Goal: Information Seeking & Learning: Learn about a topic

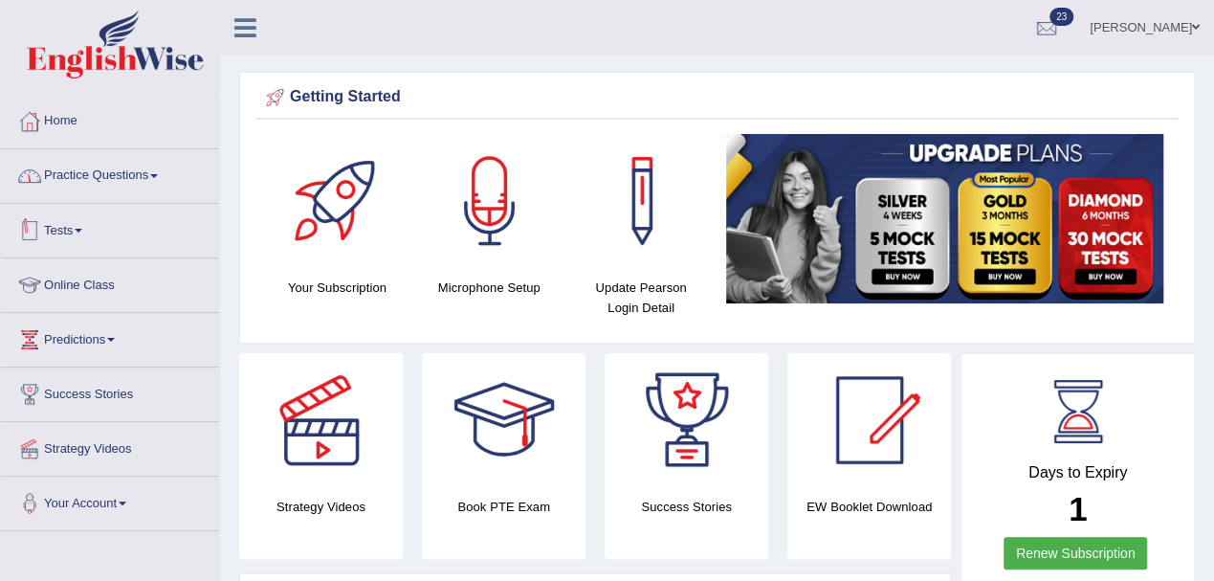
click at [71, 226] on link "Tests" at bounding box center [110, 228] width 218 height 48
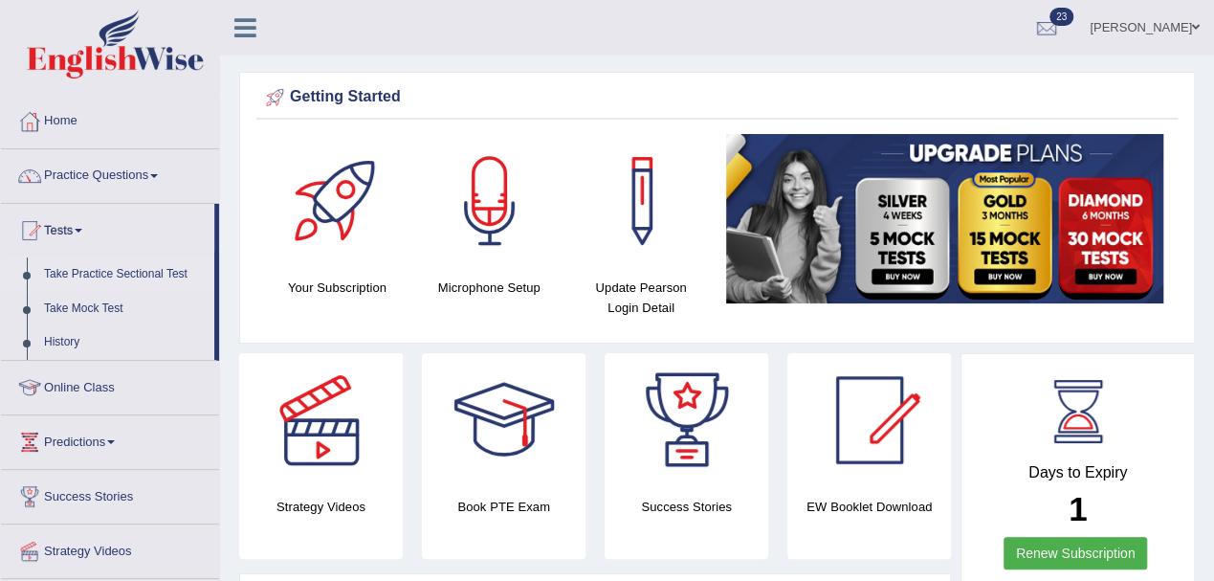
click at [122, 268] on link "Take Practice Sectional Test" at bounding box center [124, 274] width 179 height 34
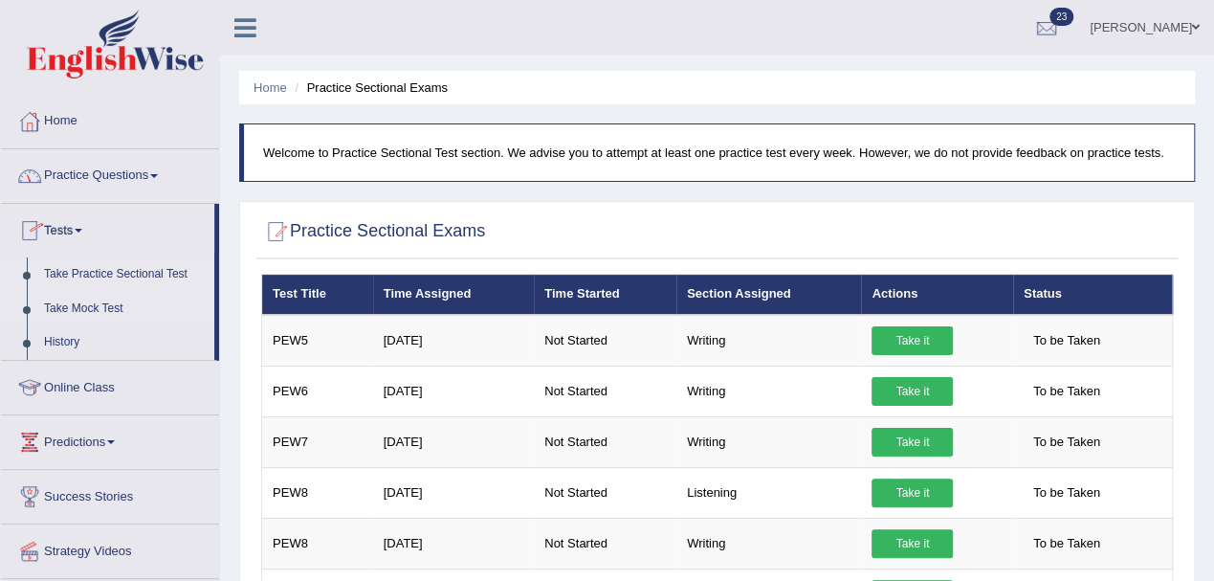
click at [88, 306] on link "Take Mock Test" at bounding box center [124, 309] width 179 height 34
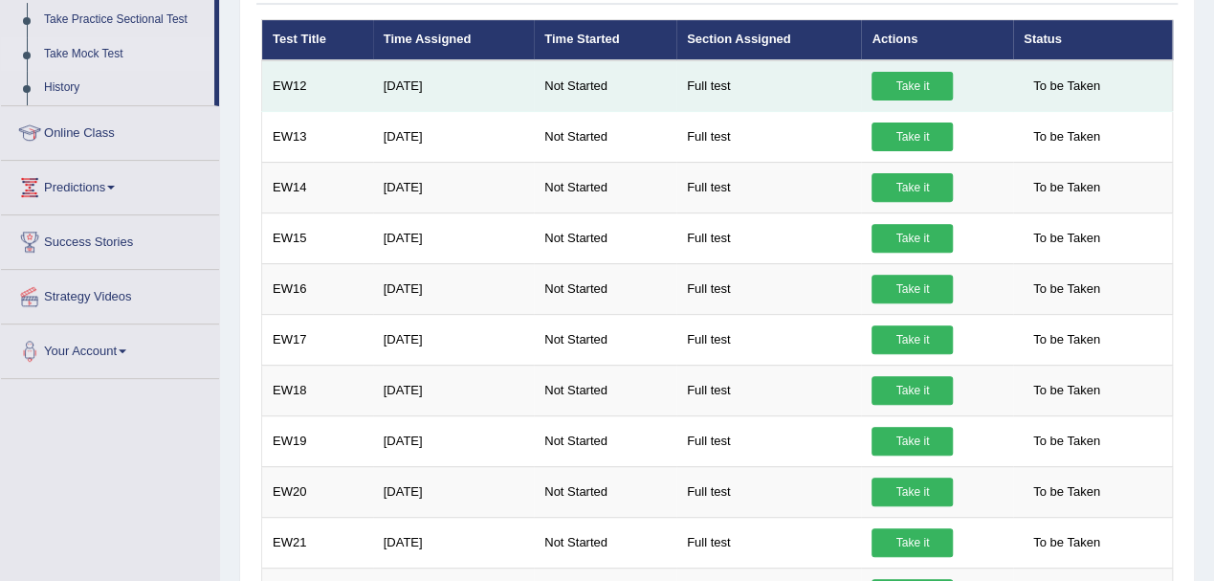
click at [903, 84] on link "Take it" at bounding box center [912, 86] width 81 height 29
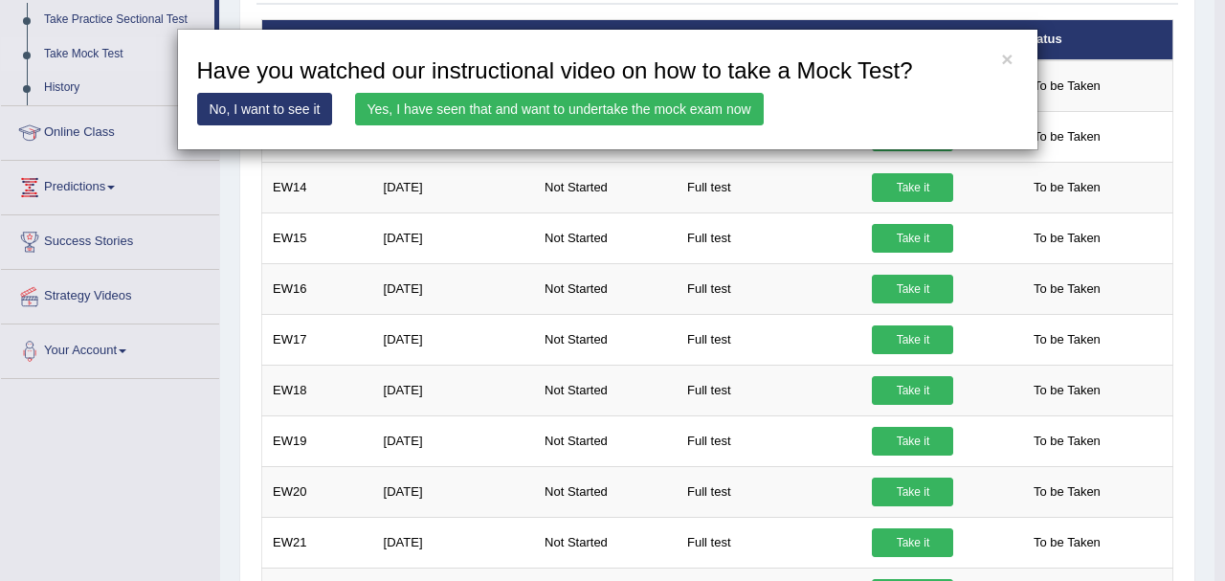
click at [699, 101] on link "Yes, I have seen that and want to undertake the mock exam now" at bounding box center [559, 109] width 409 height 33
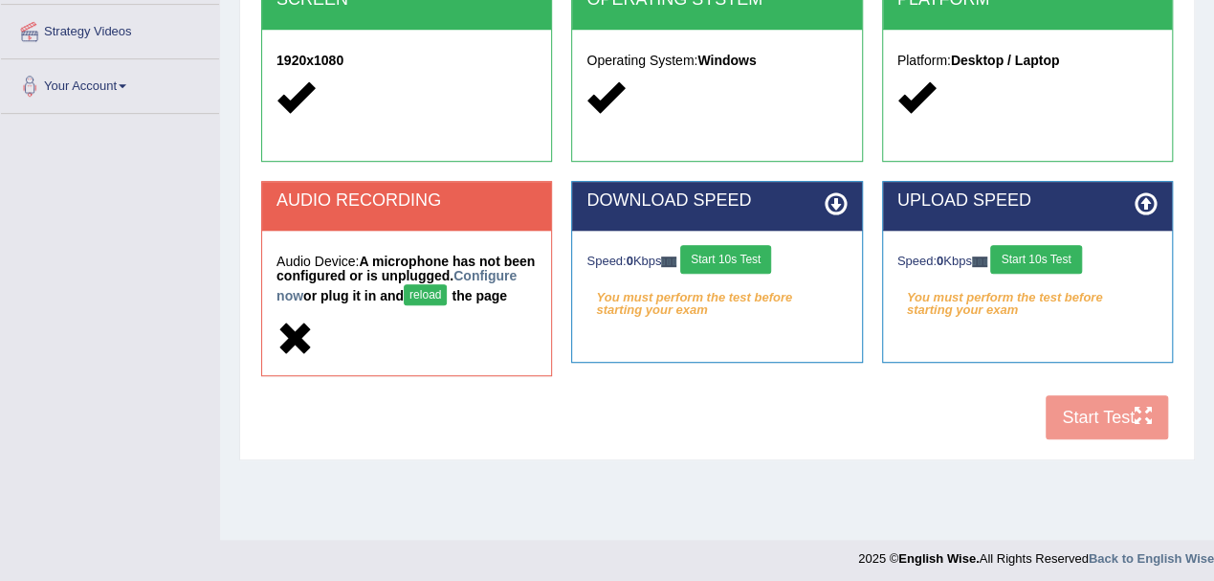
scroll to position [423, 0]
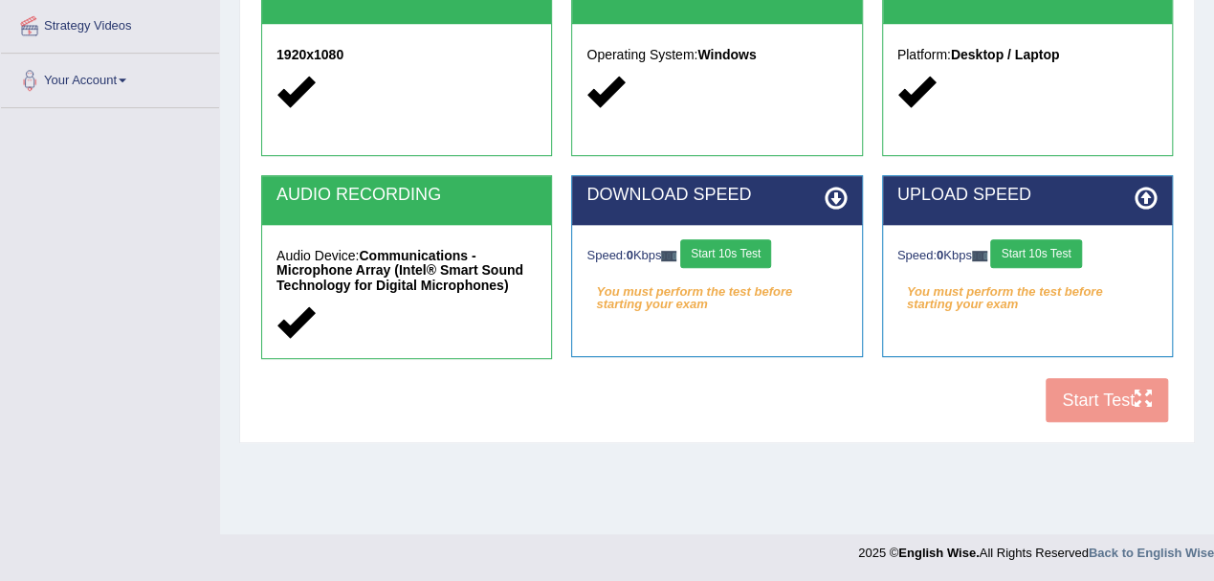
click at [722, 245] on button "Start 10s Test" at bounding box center [725, 253] width 91 height 29
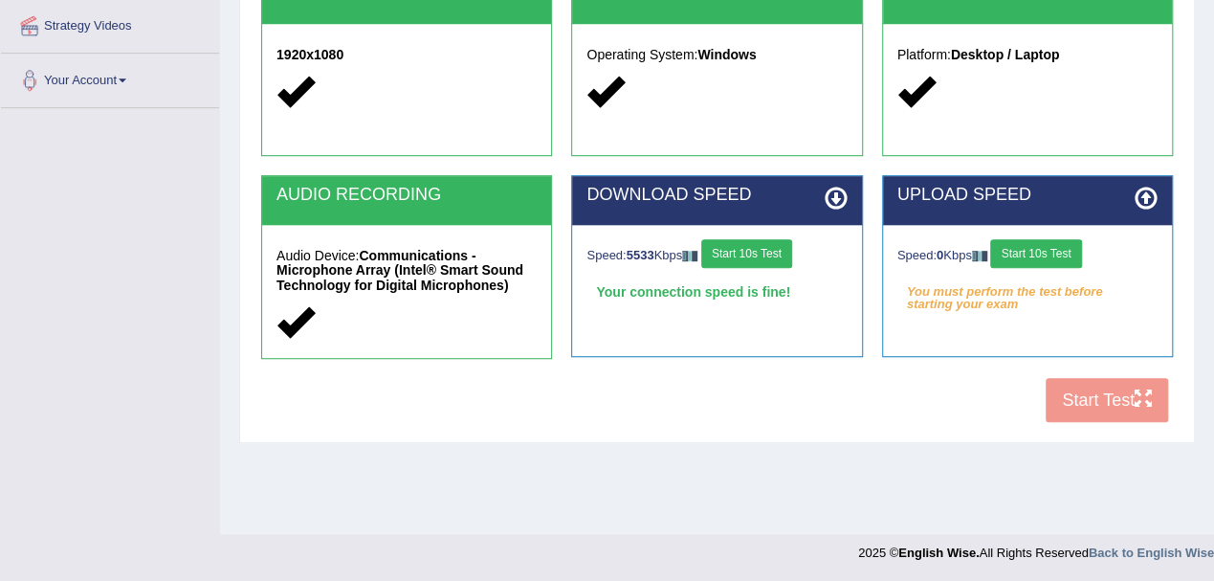
click at [1044, 249] on button "Start 10s Test" at bounding box center [1035, 253] width 91 height 29
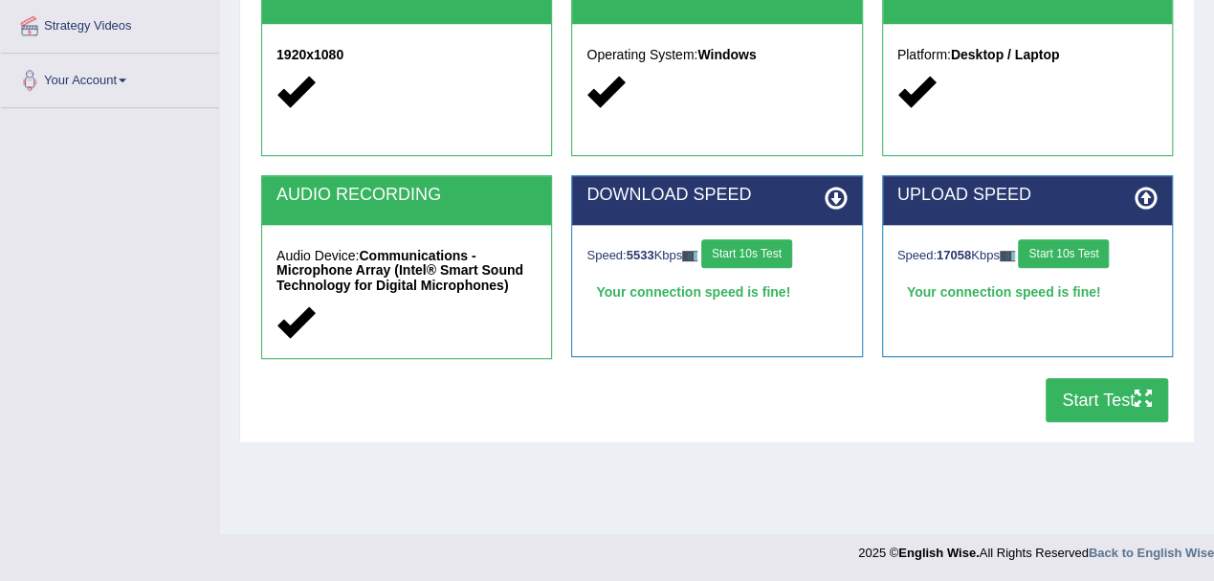
click at [1077, 398] on button "Start Test" at bounding box center [1107, 400] width 122 height 44
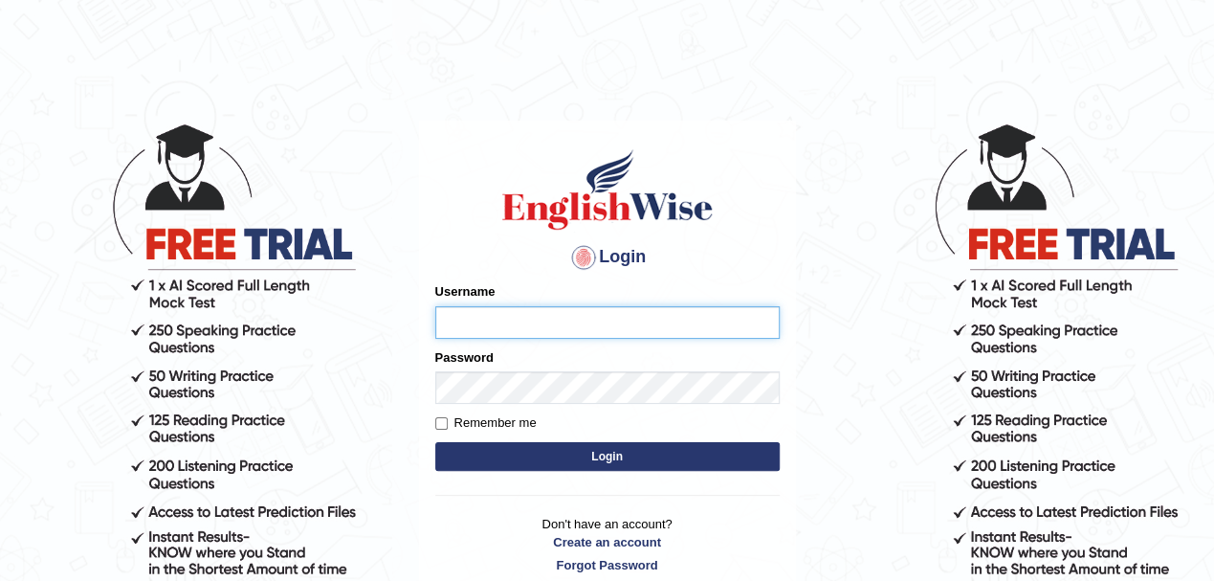
type input "Pritima_nk"
click at [440, 429] on input "Remember me" at bounding box center [441, 423] width 12 height 12
checkbox input "true"
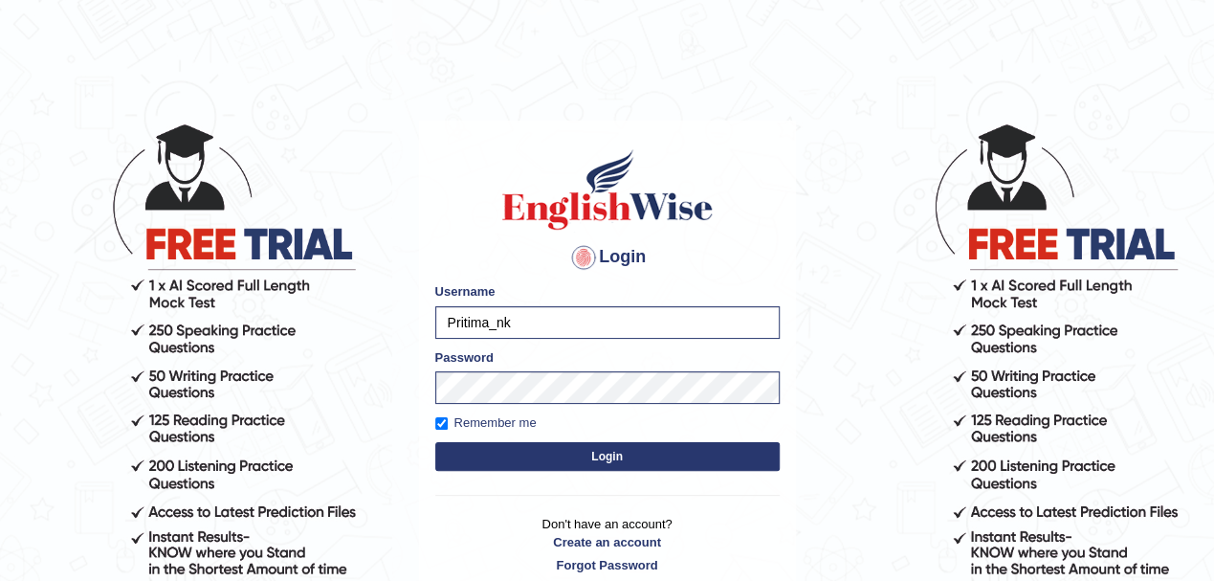
click at [482, 451] on button "Login" at bounding box center [607, 456] width 344 height 29
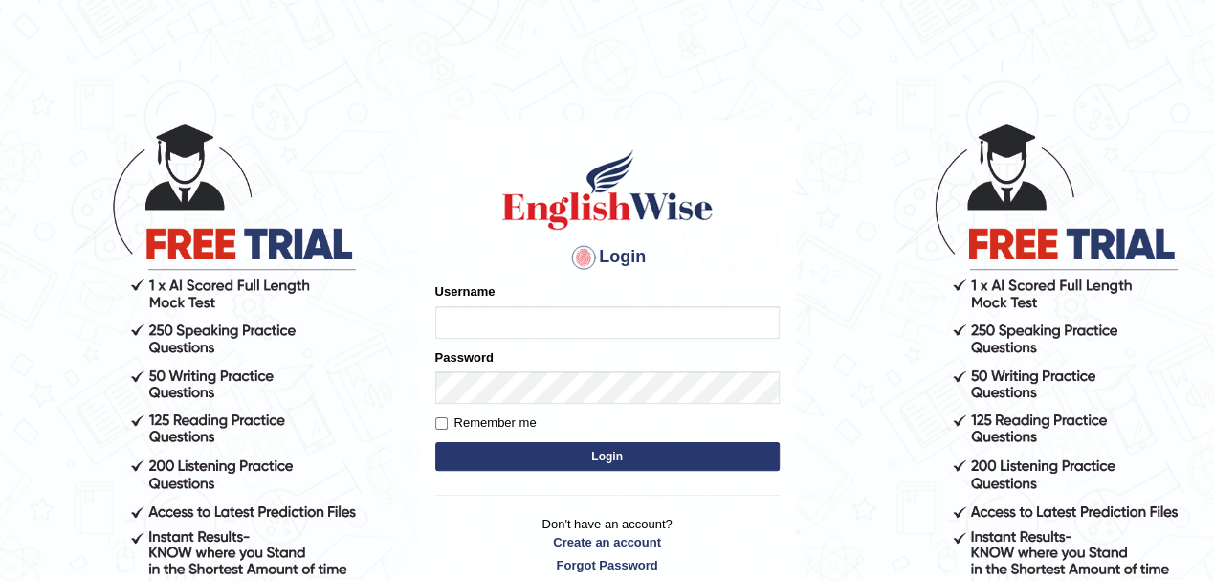
type input "Pritima_nk"
click at [449, 426] on label "Remember me" at bounding box center [485, 422] width 101 height 19
click at [448, 426] on input "Remember me" at bounding box center [441, 423] width 12 height 12
checkbox input "true"
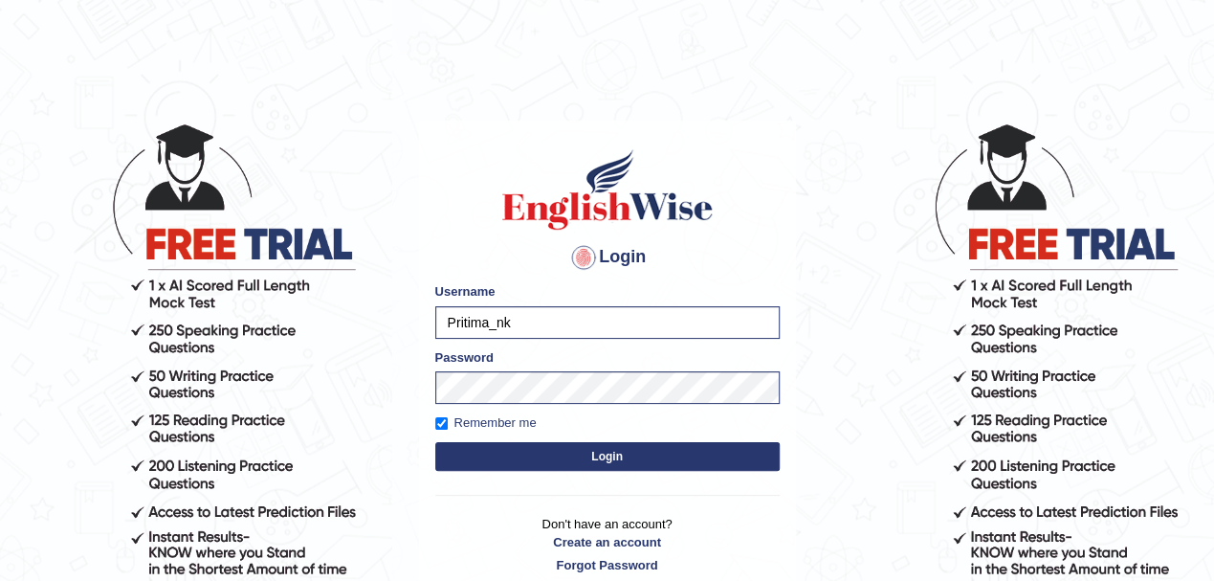
click at [482, 450] on button "Login" at bounding box center [607, 456] width 344 height 29
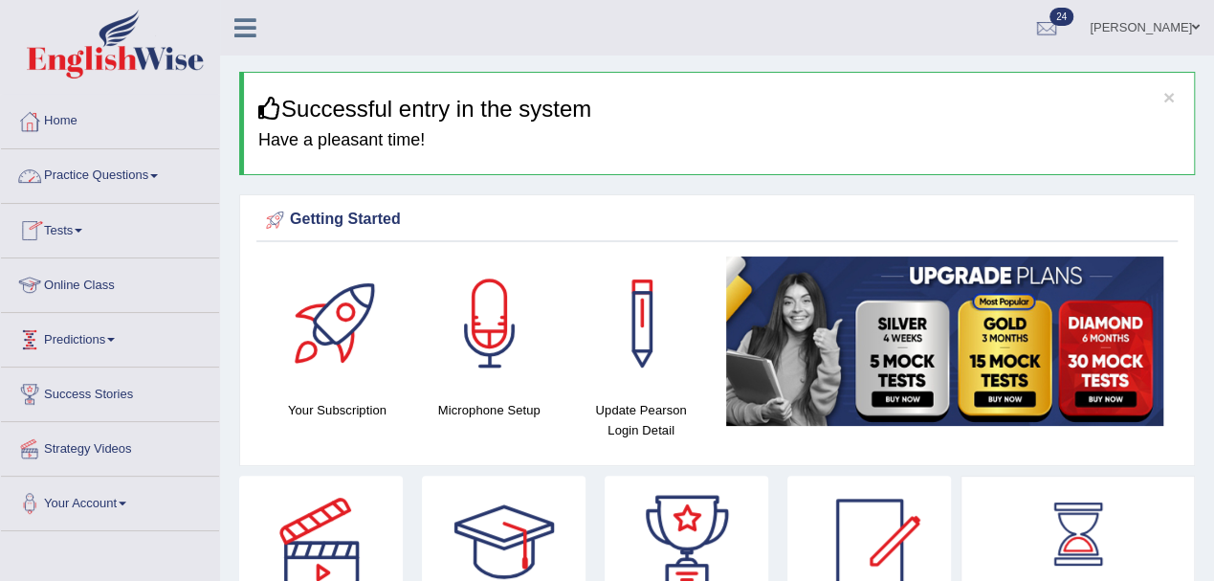
click at [107, 177] on link "Practice Questions" at bounding box center [110, 173] width 218 height 48
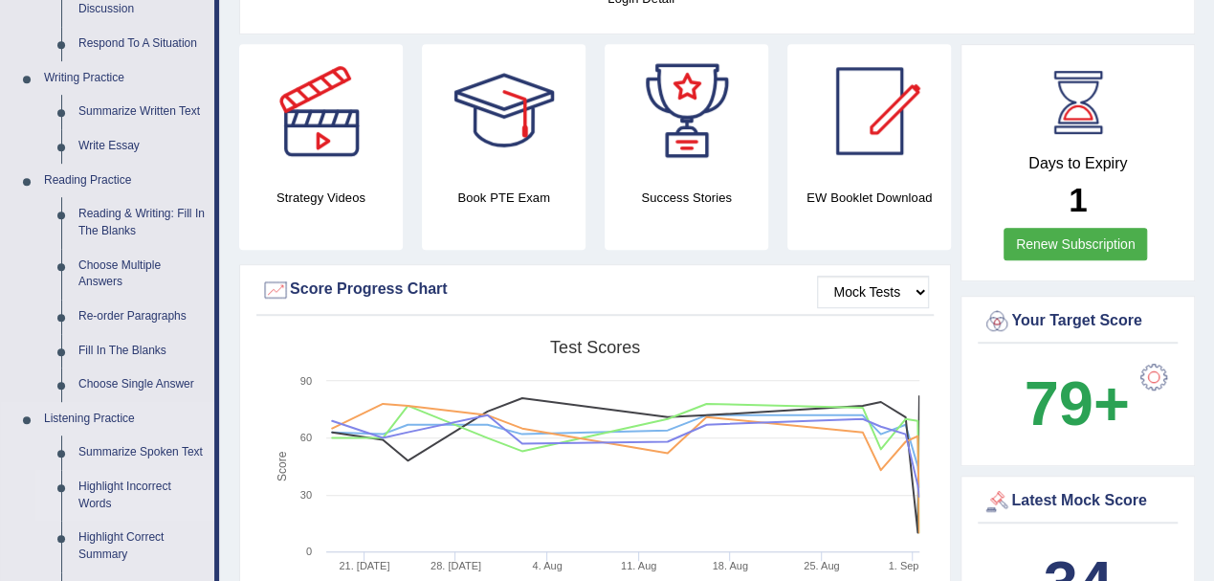
scroll to position [383, 0]
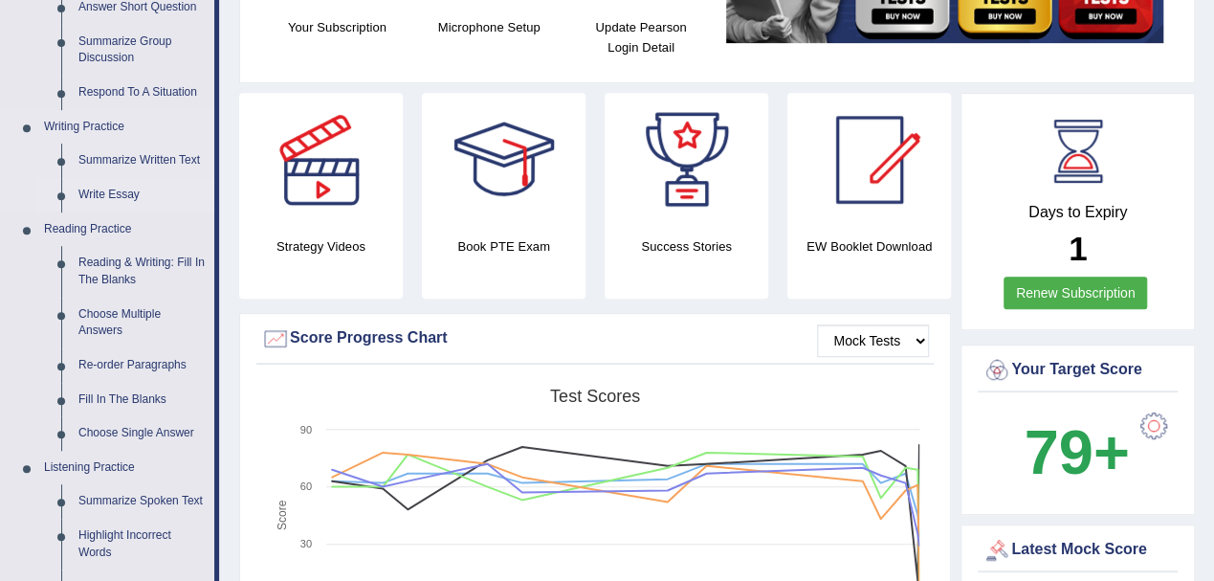
click at [101, 193] on link "Write Essay" at bounding box center [142, 195] width 144 height 34
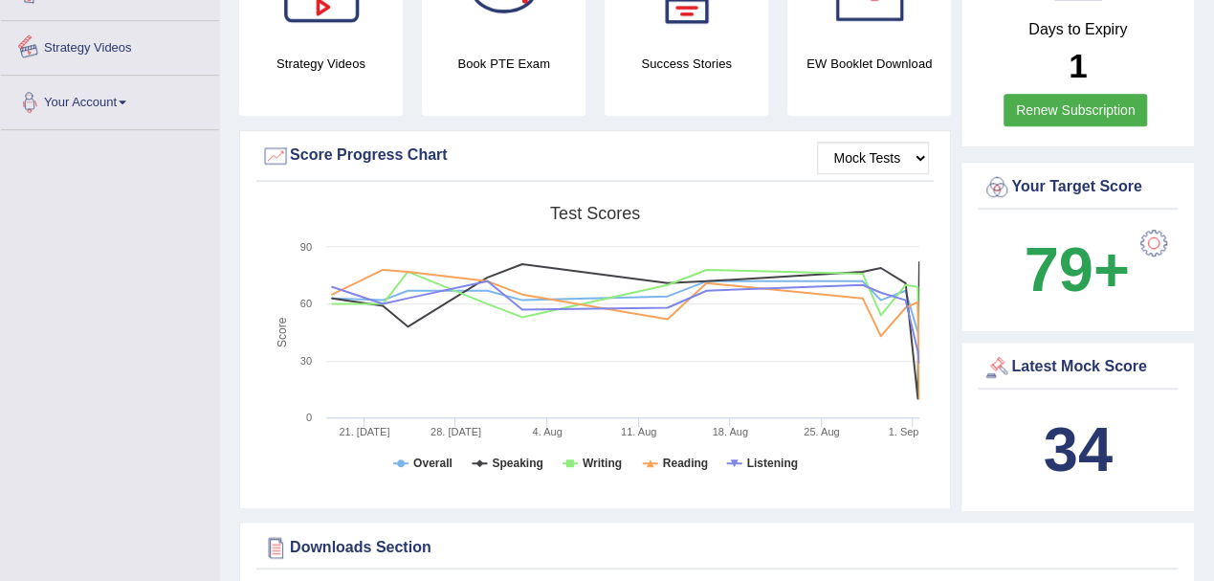
scroll to position [1389, 0]
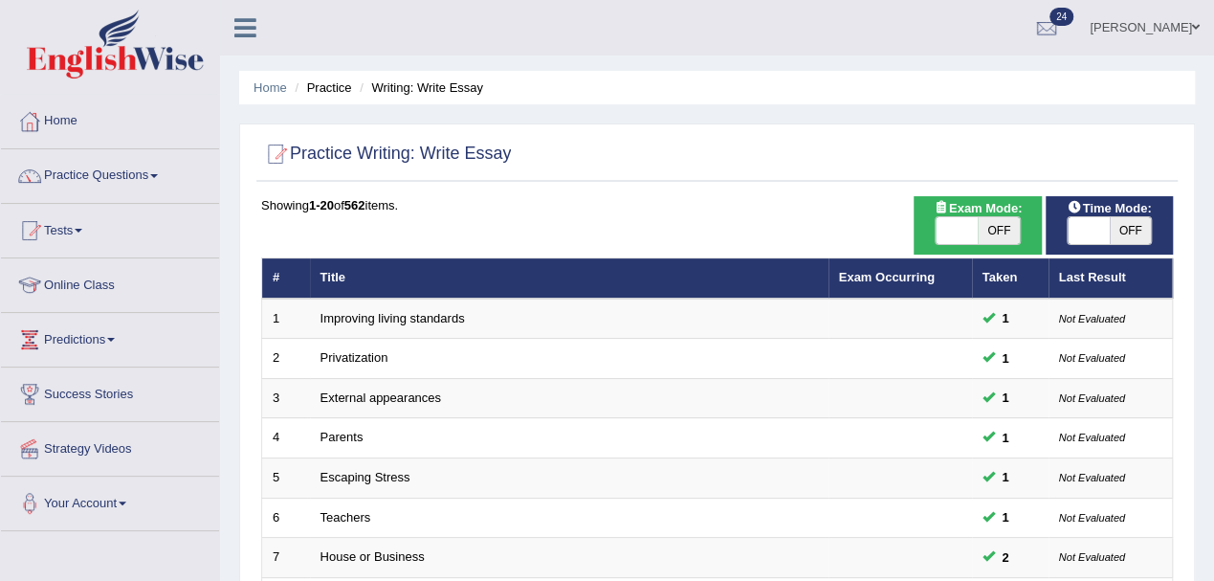
click at [1132, 232] on span "OFF" at bounding box center [1131, 230] width 42 height 27
checkbox input "true"
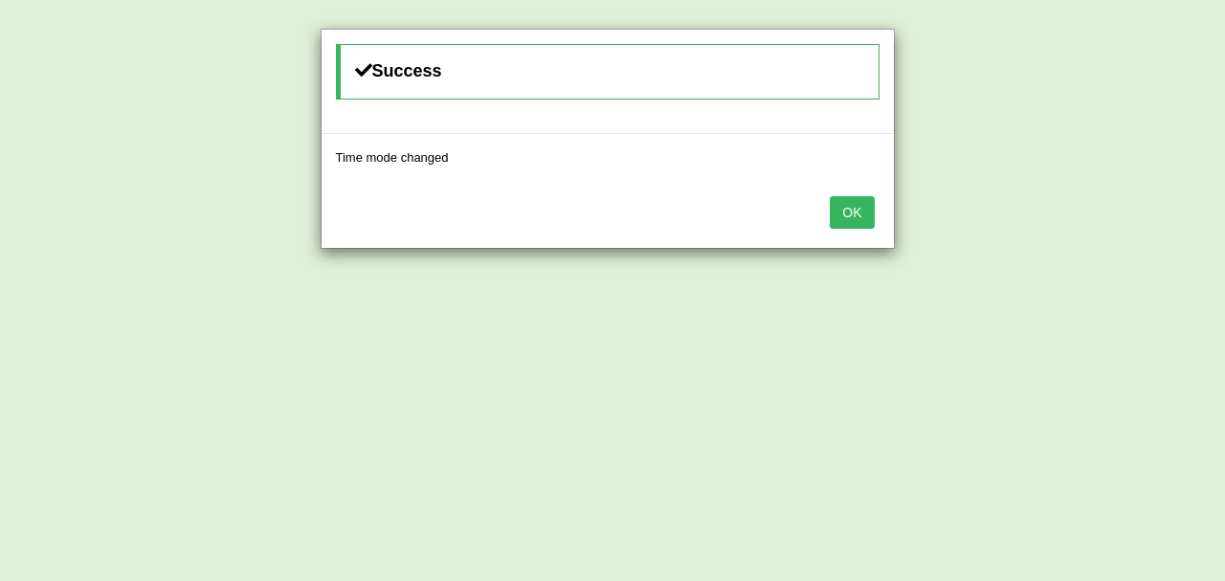
click at [855, 214] on button "OK" at bounding box center [852, 212] width 44 height 33
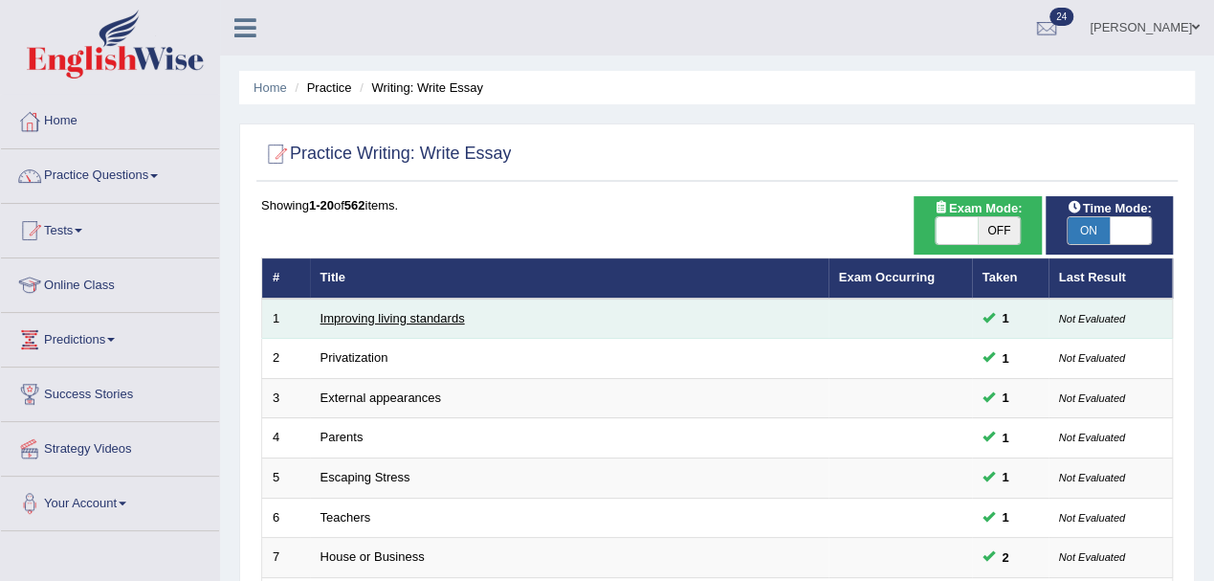
click at [403, 320] on link "Improving living standards" at bounding box center [393, 318] width 144 height 14
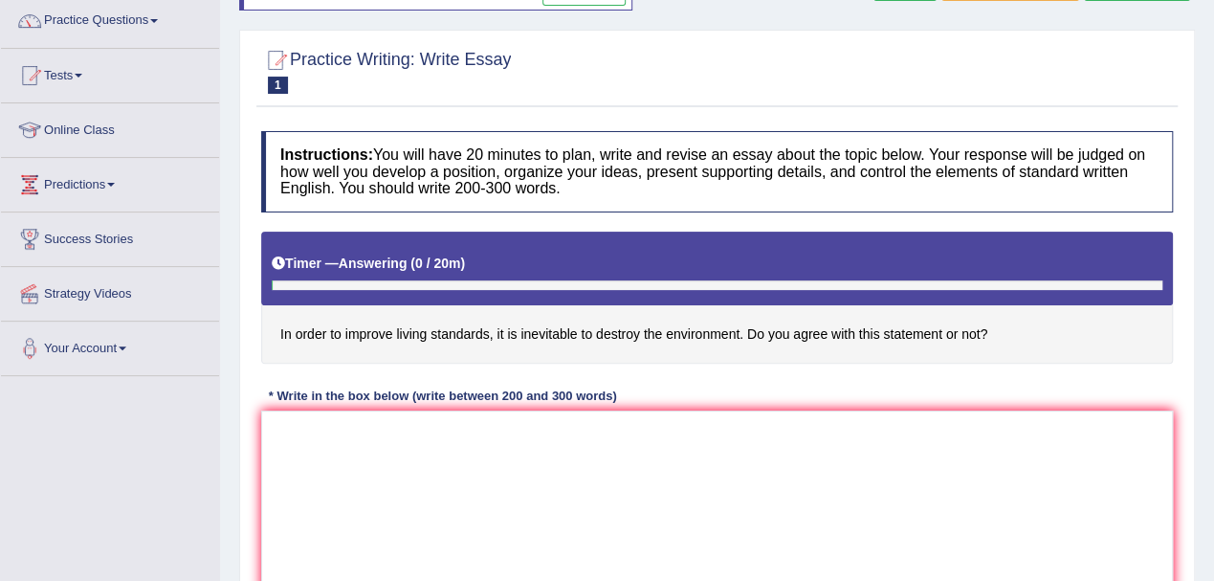
scroll to position [255, 0]
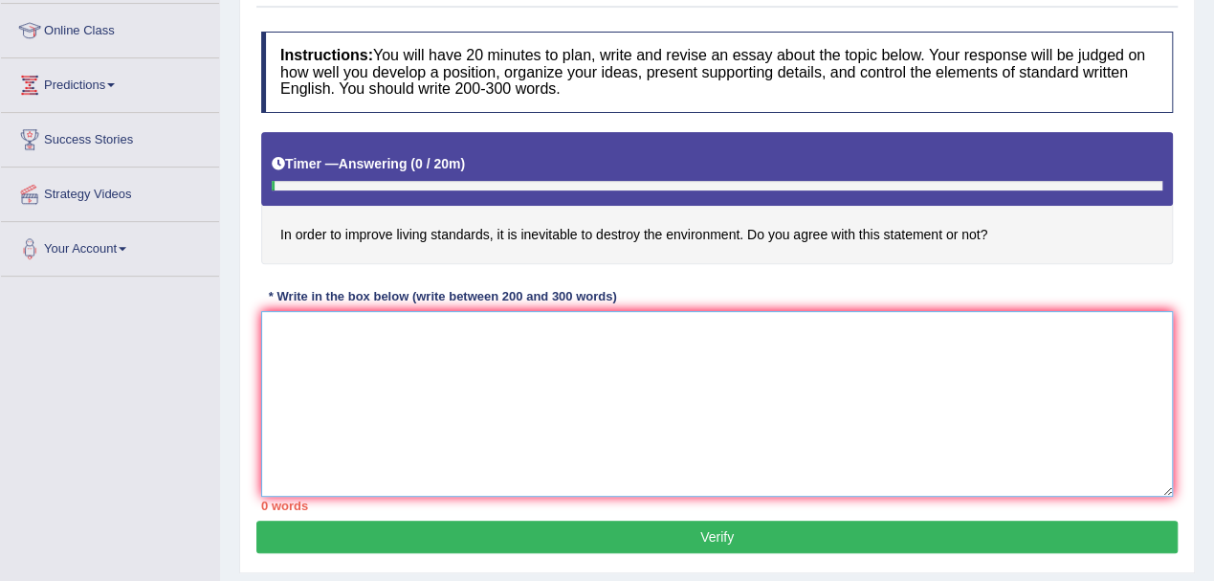
click at [370, 343] on textarea at bounding box center [717, 404] width 912 height 186
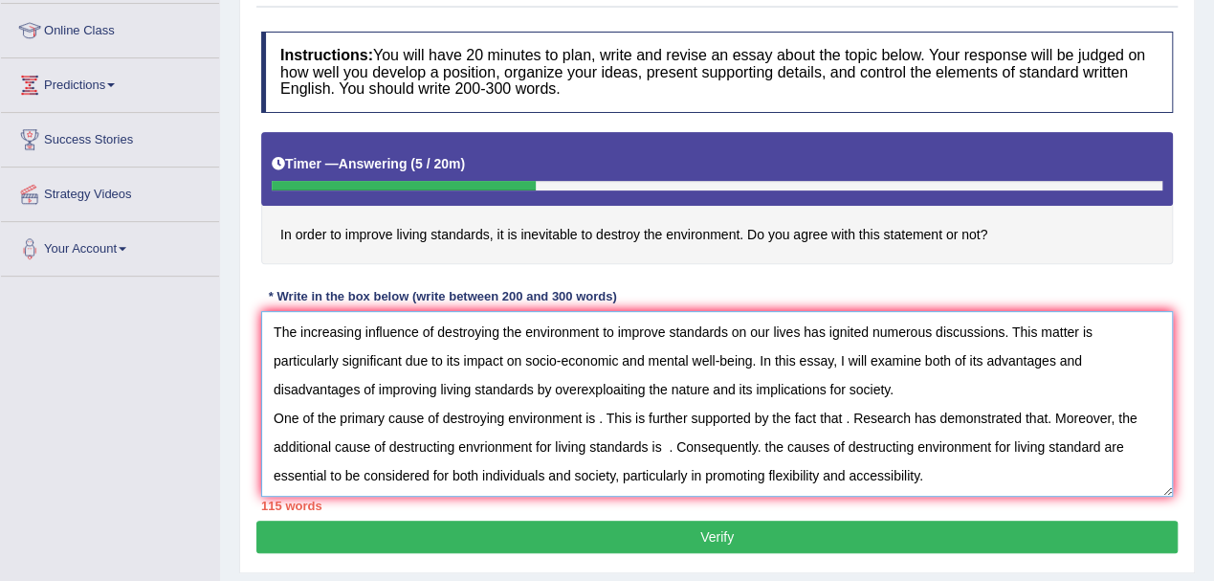
scroll to position [15, 0]
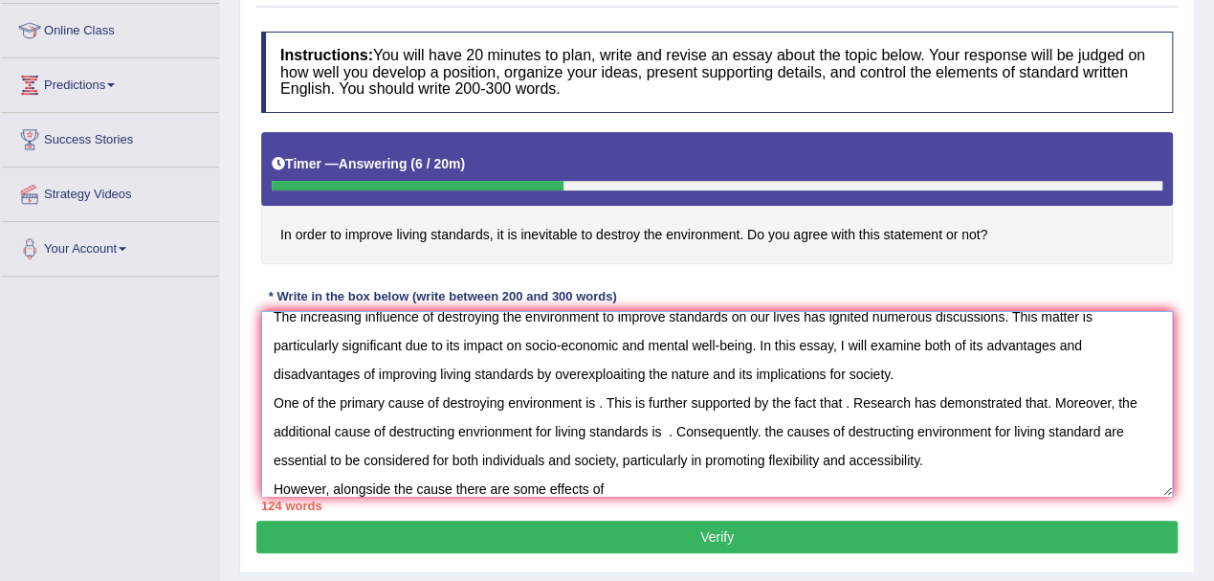
drag, startPoint x: 850, startPoint y: 429, endPoint x: 1102, endPoint y: 428, distance: 252.6
click at [1102, 428] on textarea "The increasing influence of destroying the environment to improve standards on …" at bounding box center [717, 404] width 912 height 186
paste textarea
click at [675, 478] on textarea "The increasing influence of destroying the environment to improve standards on …" at bounding box center [717, 404] width 912 height 186
paste textarea "destructing environment for living standard"
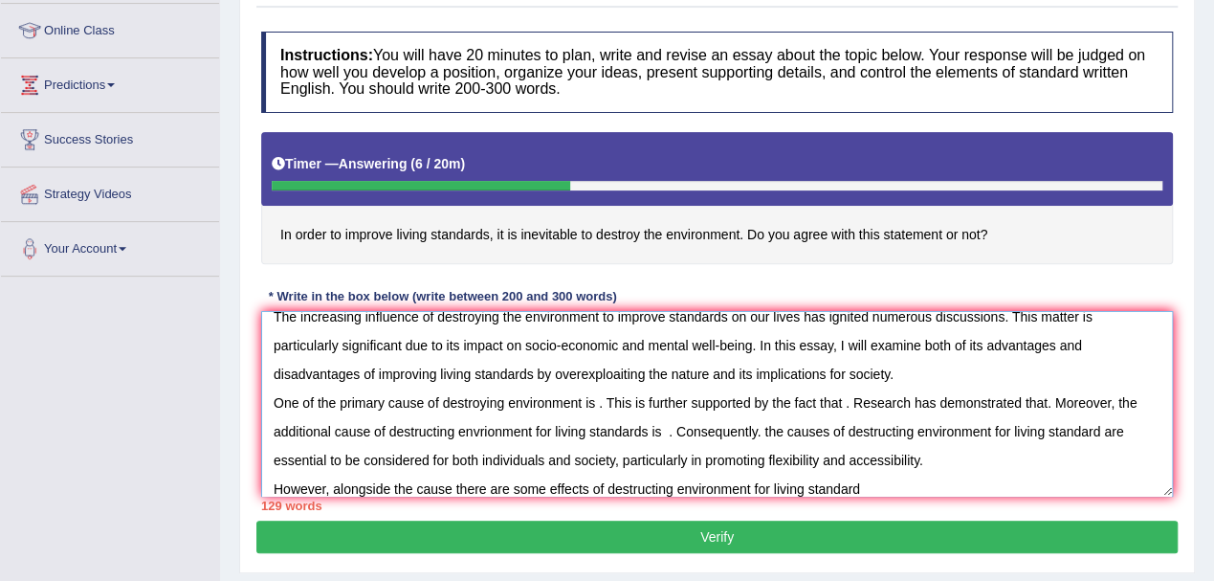
click at [871, 480] on textarea "The increasing influence of destroying the environment to improve standards on …" at bounding box center [717, 404] width 912 height 186
click at [1031, 482] on textarea "The increasing influence of destroying the environment to improve standards on …" at bounding box center [717, 404] width 912 height 186
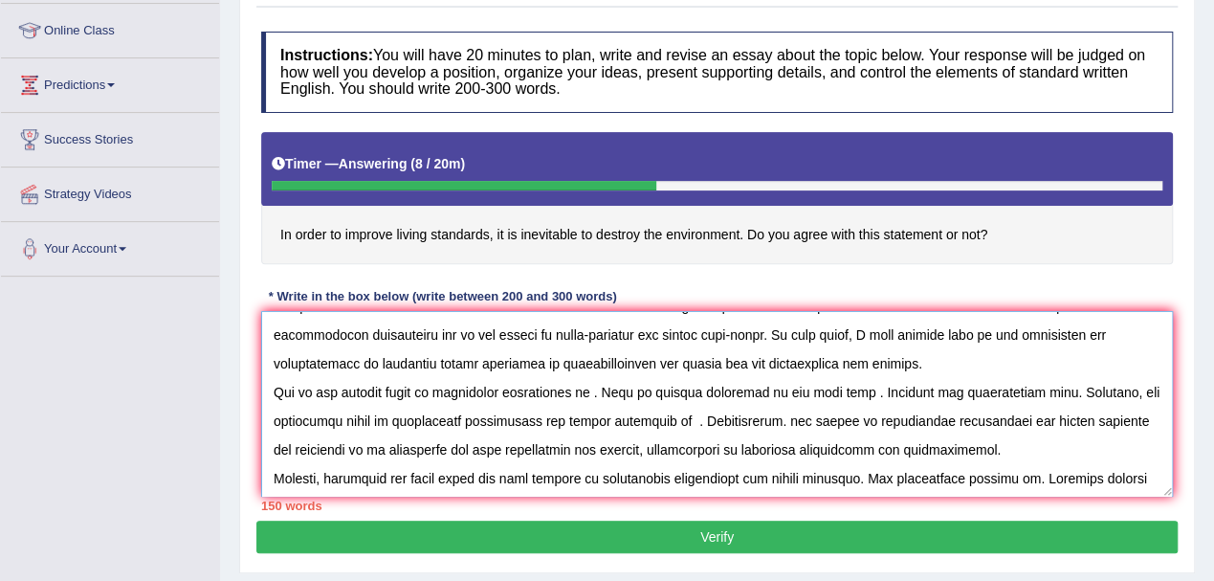
scroll to position [0, 0]
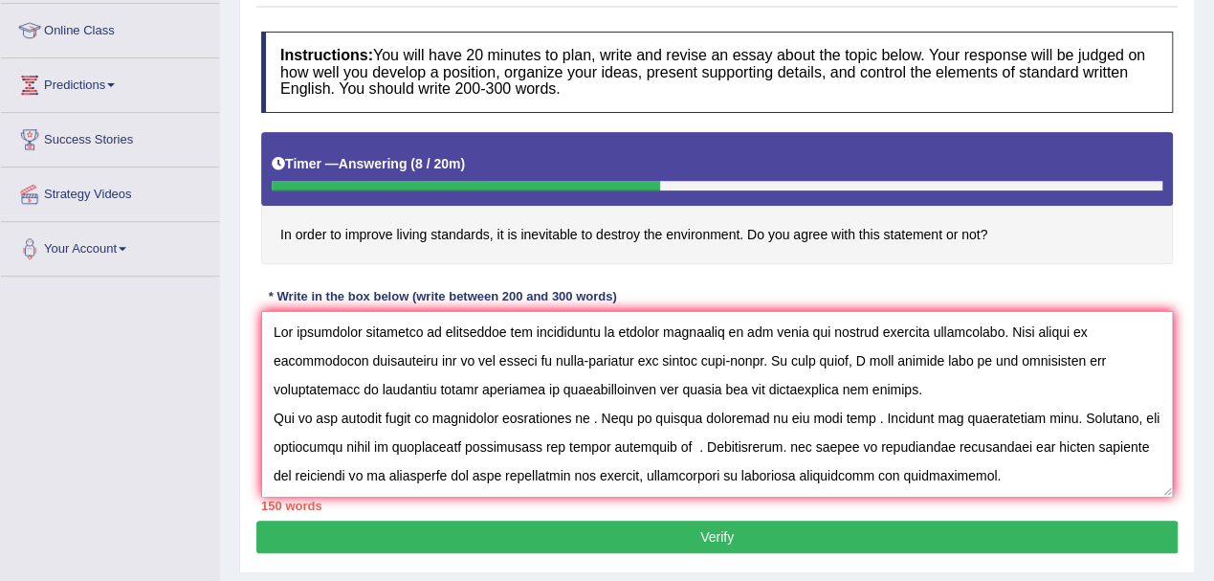
drag, startPoint x: 434, startPoint y: 330, endPoint x: 725, endPoint y: 327, distance: 290.9
click at [725, 327] on textarea at bounding box center [717, 404] width 912 height 186
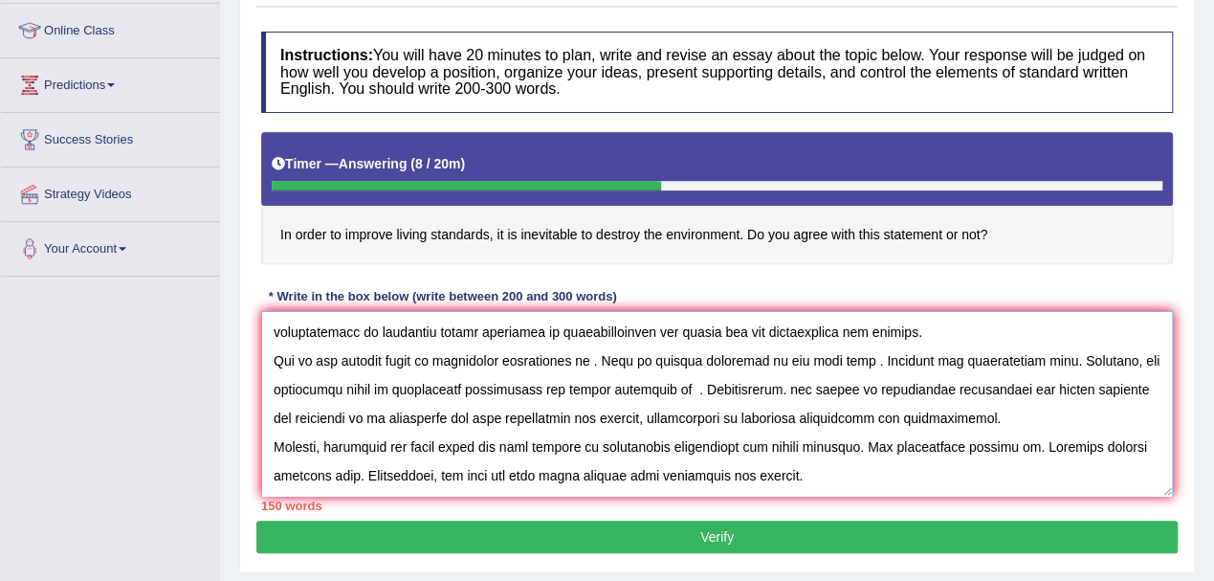
scroll to position [86, 0]
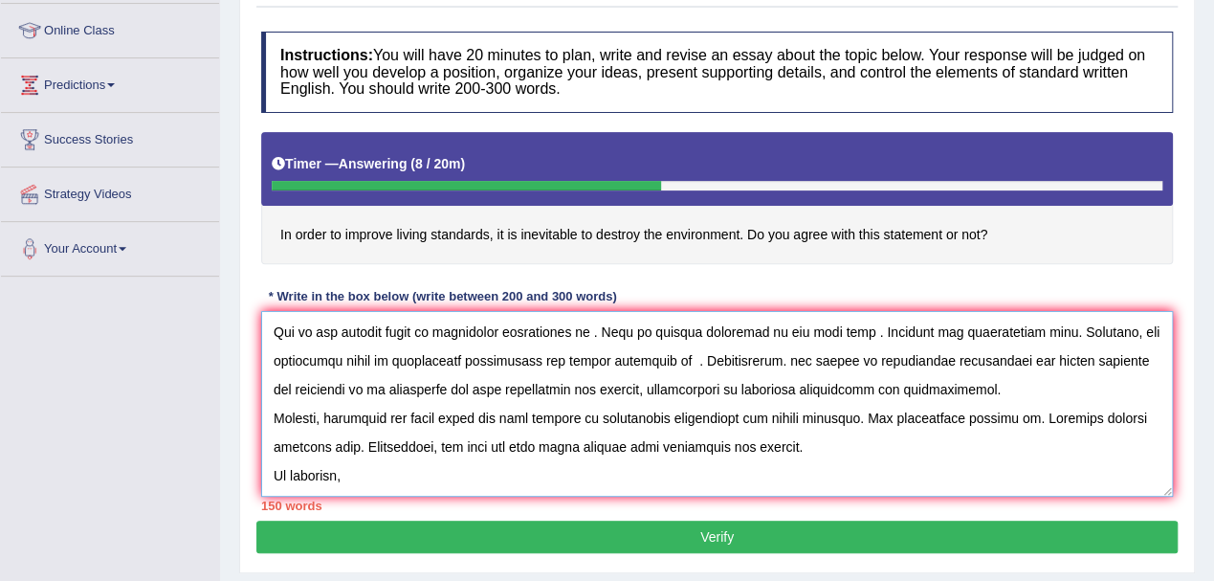
click at [385, 468] on textarea at bounding box center [717, 404] width 912 height 186
paste textarea "destroying the environment to improve standards"
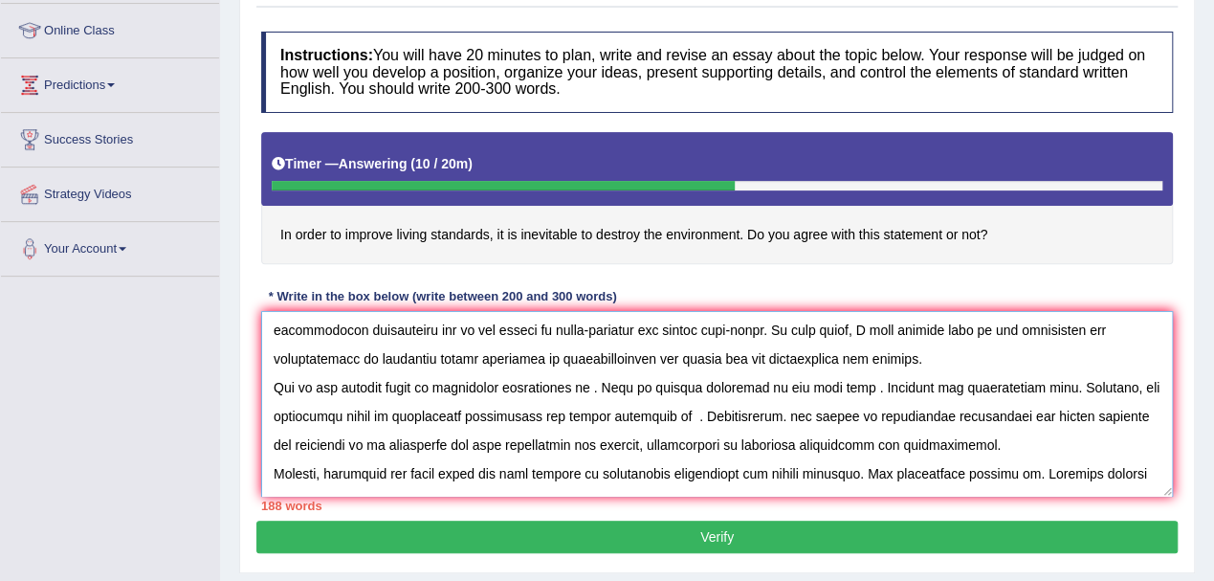
scroll to position [0, 0]
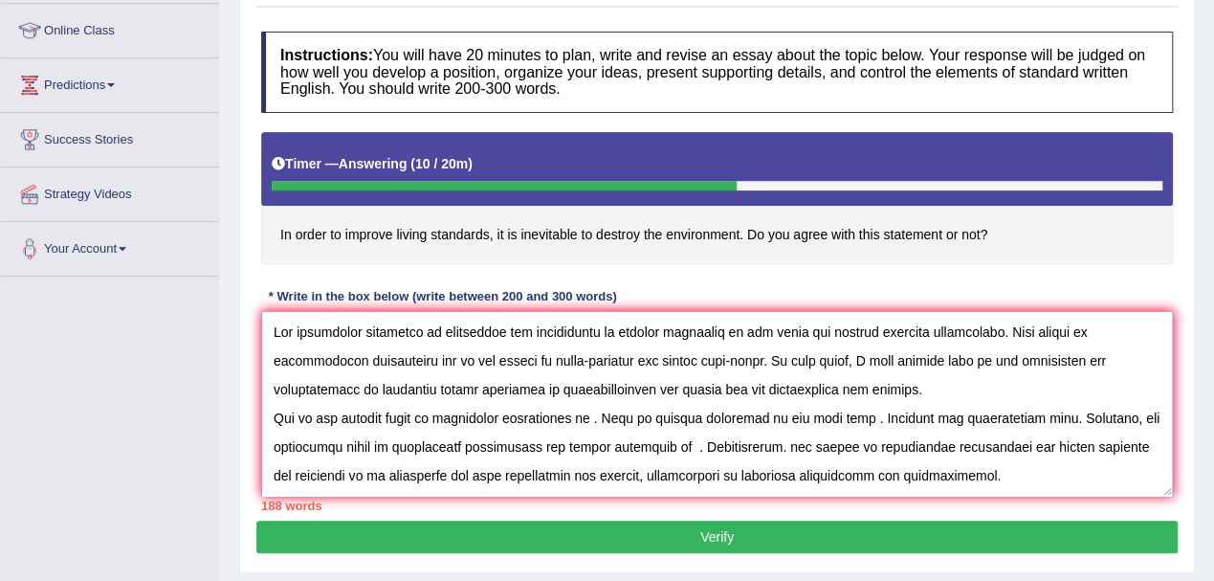
click at [593, 415] on textarea at bounding box center [717, 404] width 912 height 186
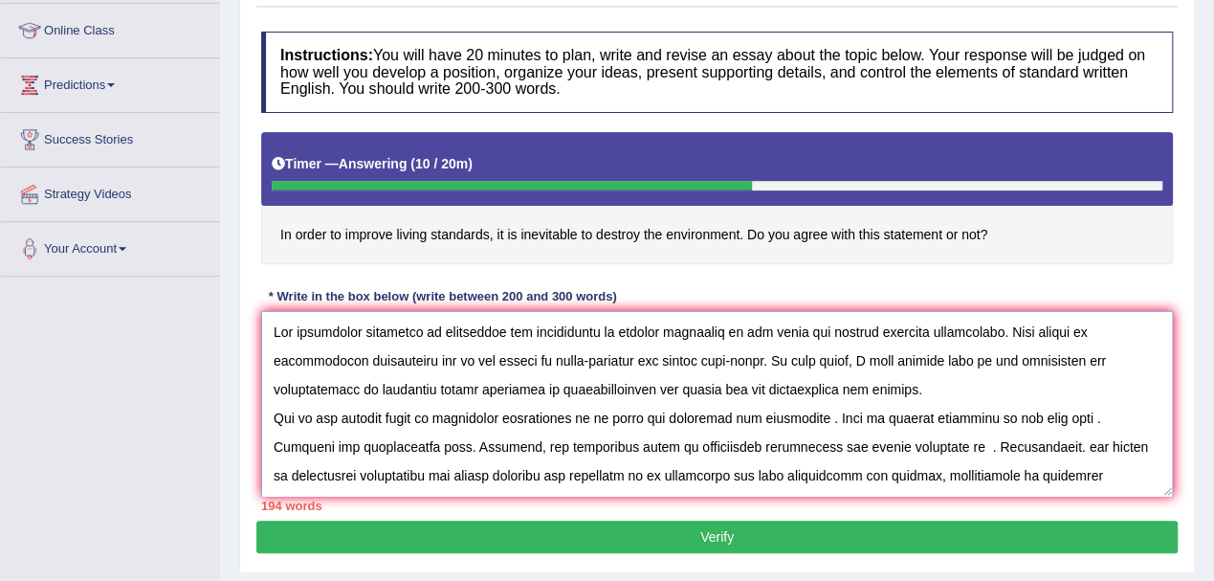
click at [815, 416] on textarea at bounding box center [717, 404] width 912 height 186
click at [820, 415] on textarea at bounding box center [717, 404] width 912 height 186
click at [1055, 415] on textarea at bounding box center [717, 404] width 912 height 186
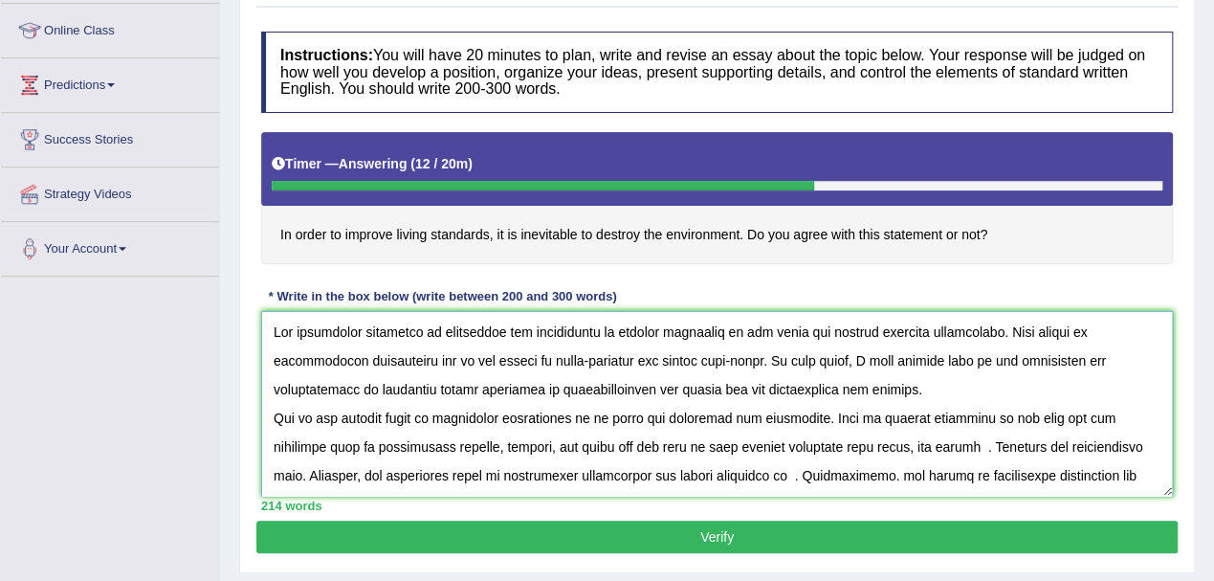
click at [855, 446] on textarea at bounding box center [717, 404] width 912 height 186
click at [927, 446] on textarea at bounding box center [717, 404] width 912 height 186
click at [1122, 446] on textarea at bounding box center [717, 404] width 912 height 186
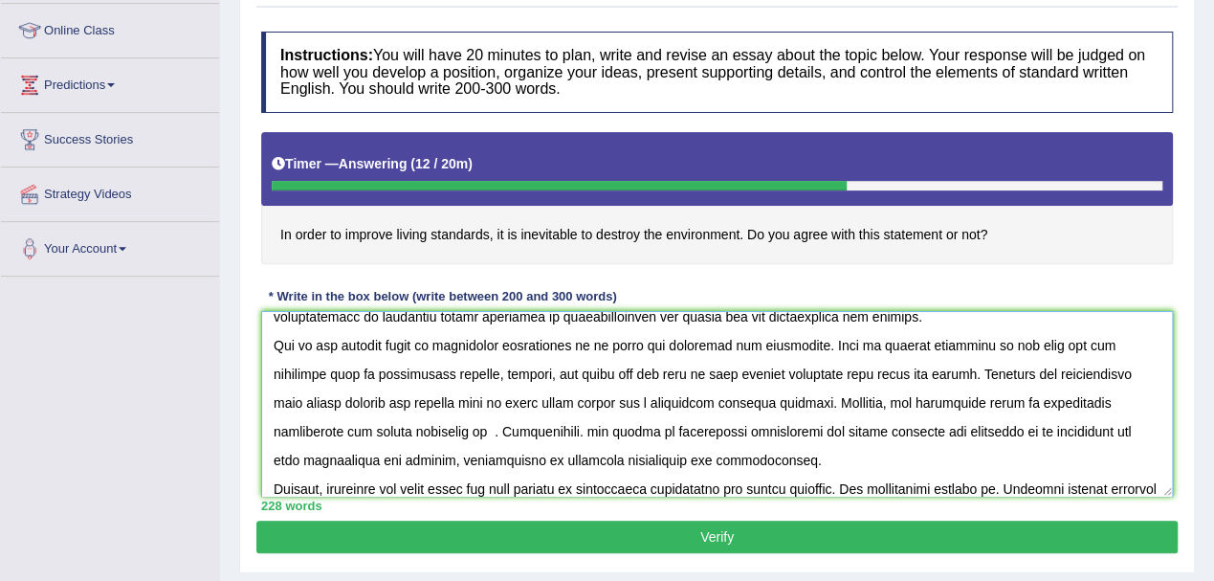
scroll to position [101, 0]
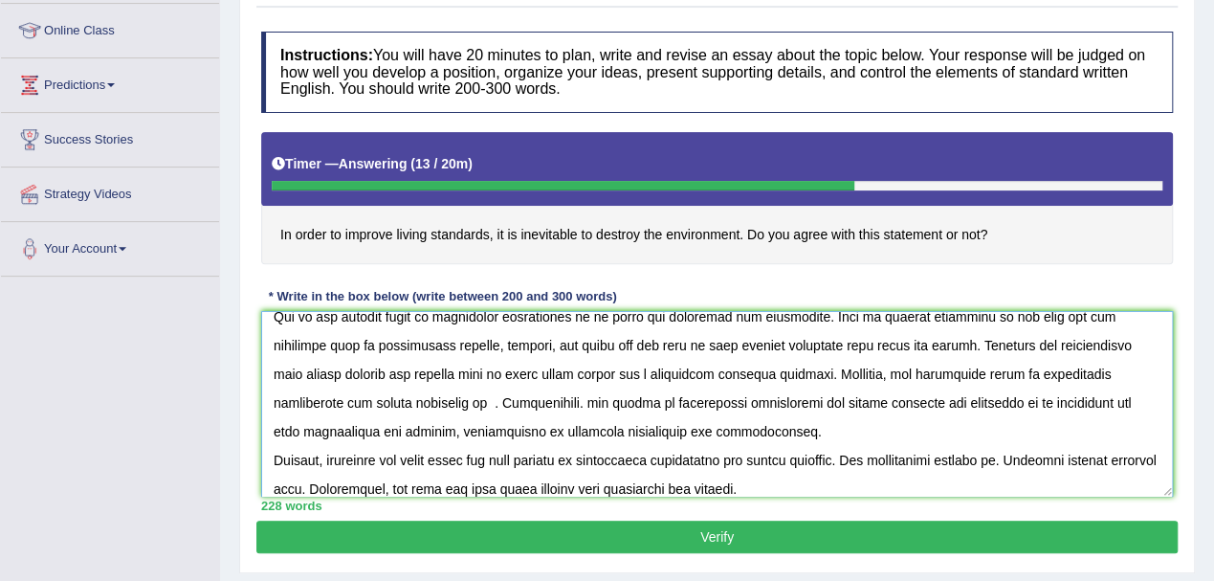
click at [399, 398] on textarea at bounding box center [717, 404] width 912 height 186
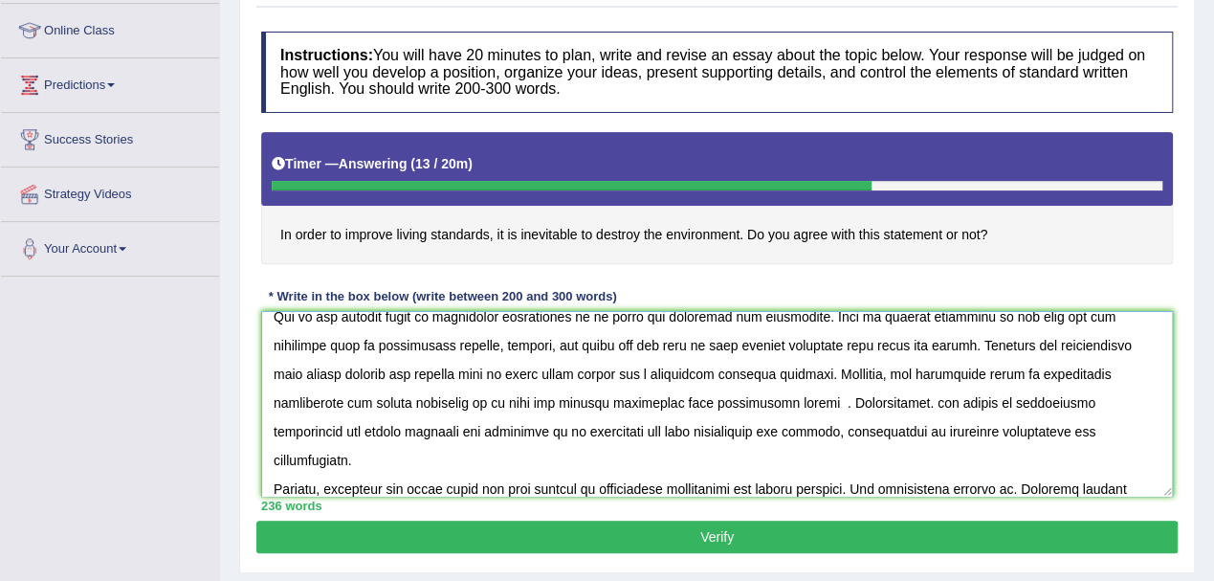
click at [400, 402] on textarea at bounding box center [717, 404] width 912 height 186
click at [752, 402] on textarea at bounding box center [717, 404] width 912 height 186
click at [399, 403] on textarea at bounding box center [717, 404] width 912 height 186
click at [882, 371] on textarea at bounding box center [717, 404] width 912 height 186
click at [390, 402] on textarea at bounding box center [717, 404] width 912 height 186
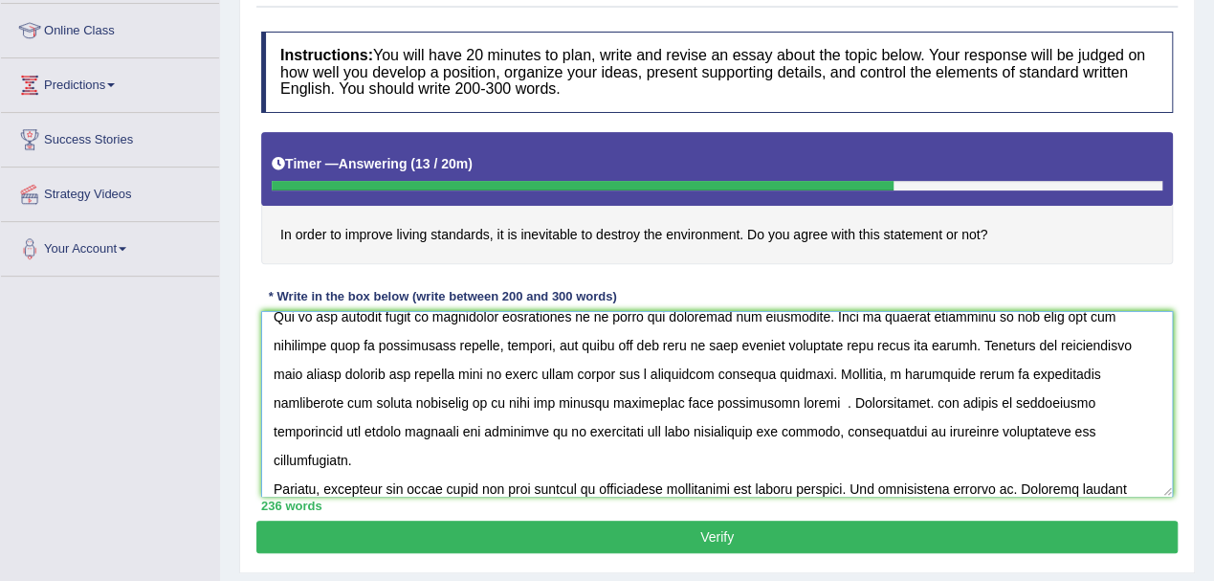
click at [735, 404] on textarea at bounding box center [717, 404] width 912 height 186
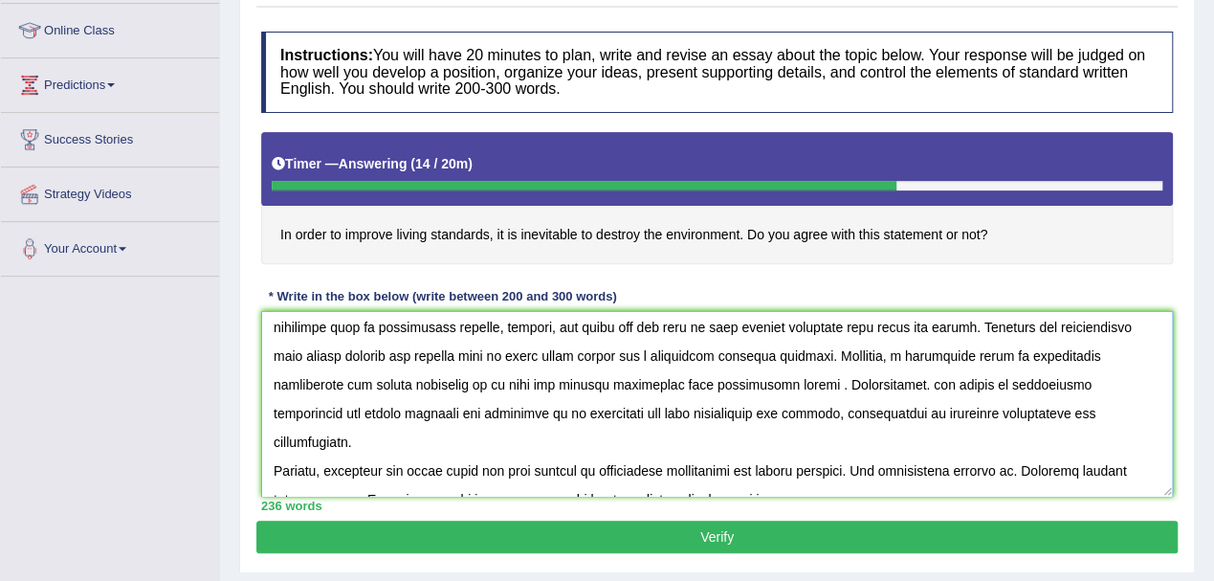
scroll to position [127, 0]
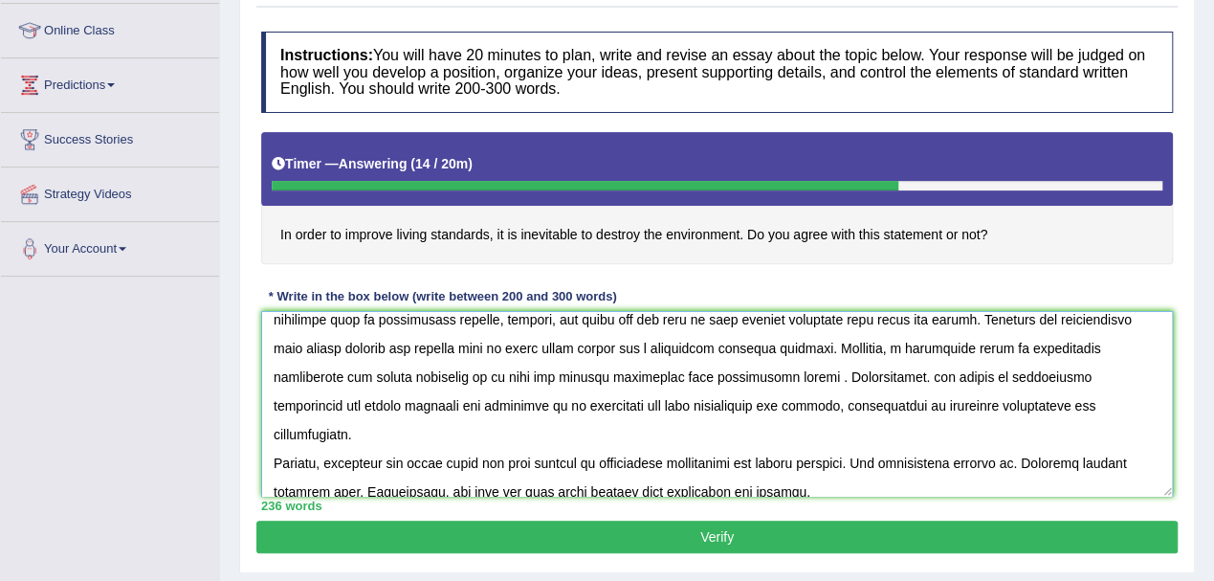
click at [1011, 432] on textarea at bounding box center [717, 404] width 912 height 186
click at [618, 457] on textarea at bounding box center [717, 404] width 912 height 186
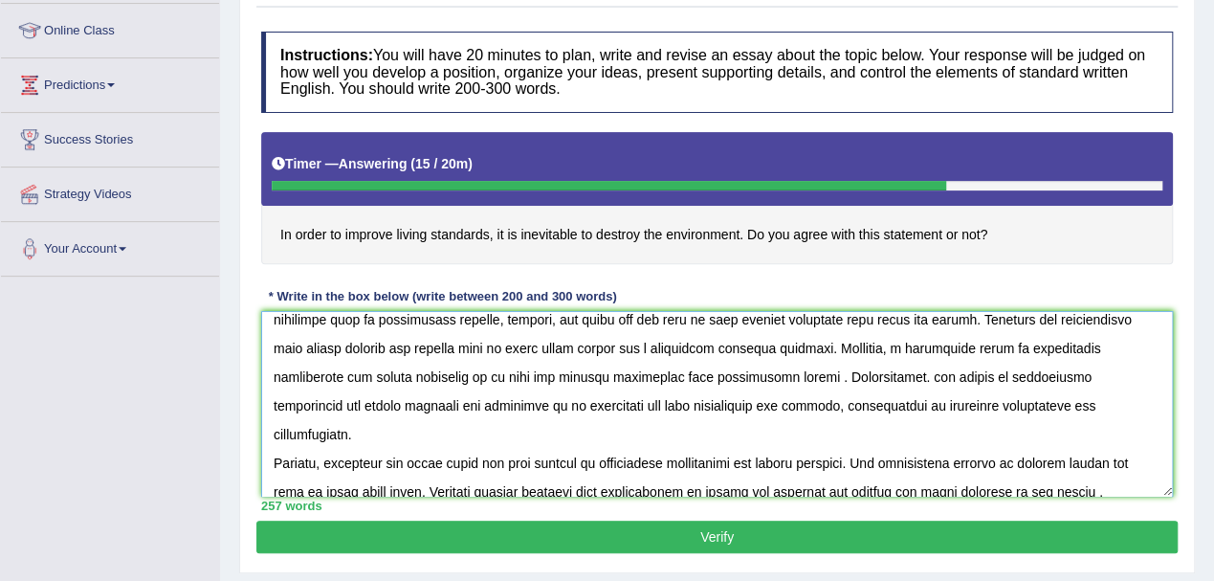
scroll to position [201, 0]
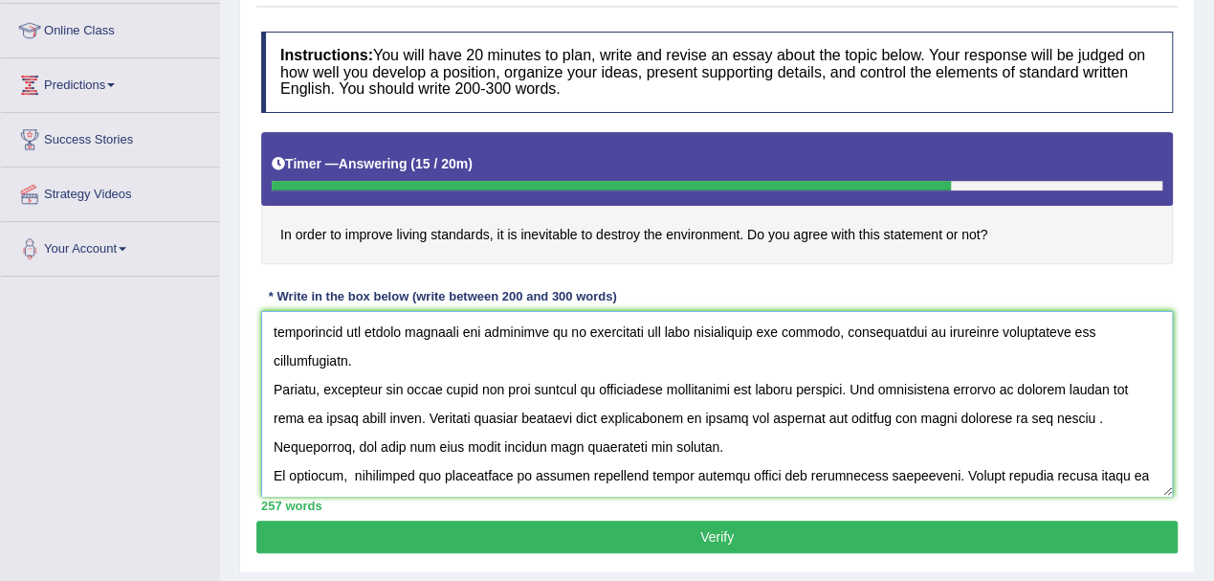
drag, startPoint x: 609, startPoint y: 358, endPoint x: 861, endPoint y: 352, distance: 252.7
click at [861, 352] on textarea at bounding box center [717, 404] width 912 height 186
click at [356, 418] on textarea at bounding box center [717, 404] width 912 height 186
paste textarea "destructing environment for living standard"
click at [656, 415] on textarea at bounding box center [717, 404] width 912 height 186
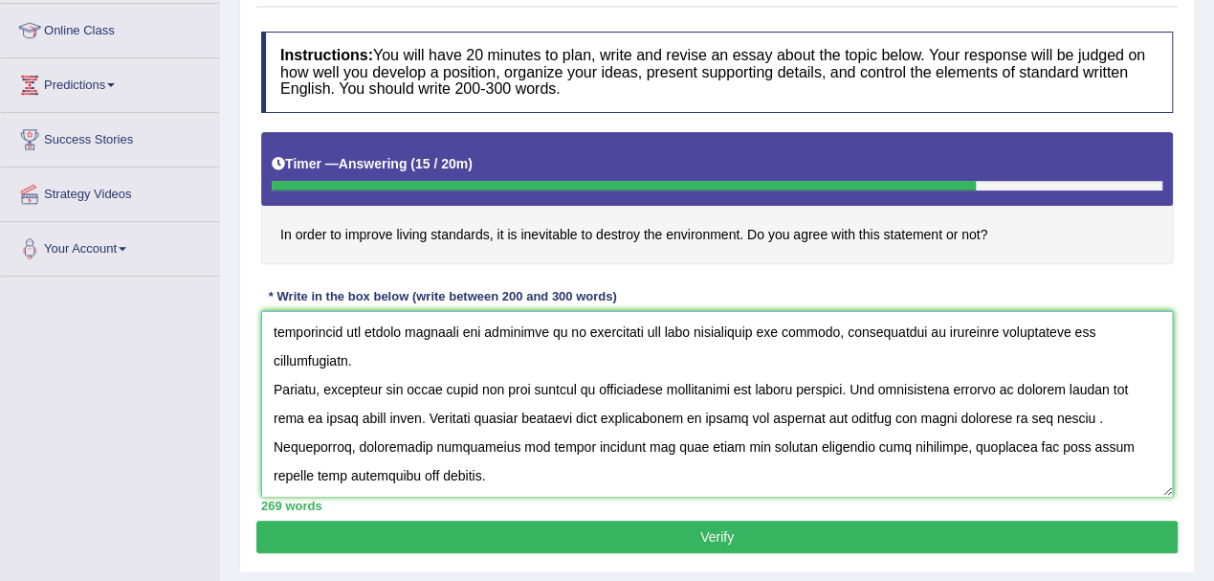
click at [1020, 417] on textarea at bounding box center [717, 404] width 912 height 186
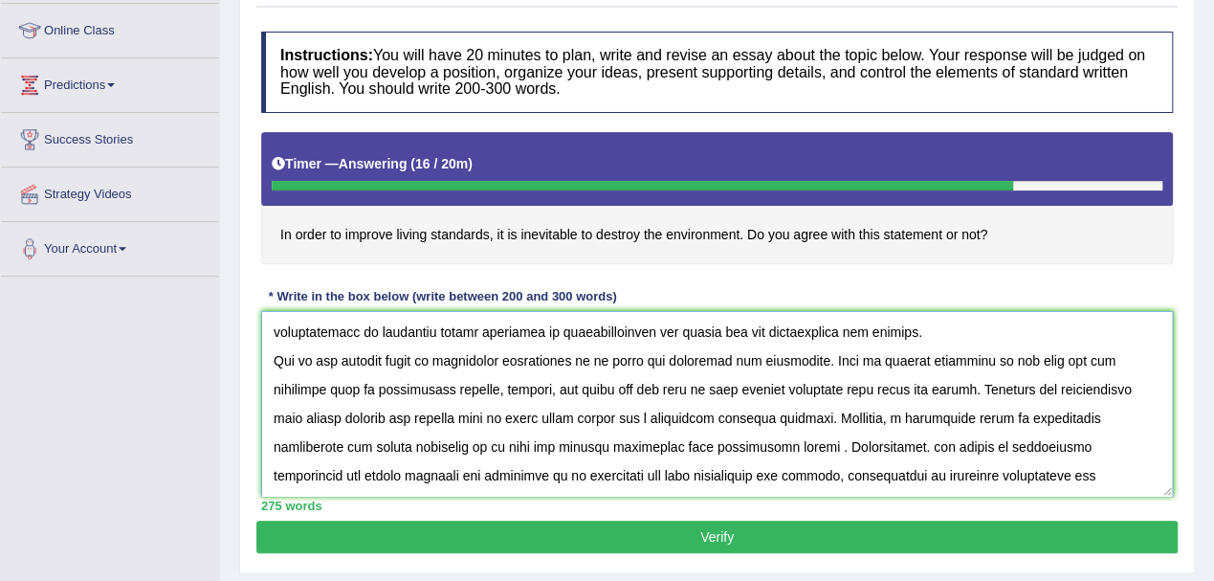
scroll to position [127, 0]
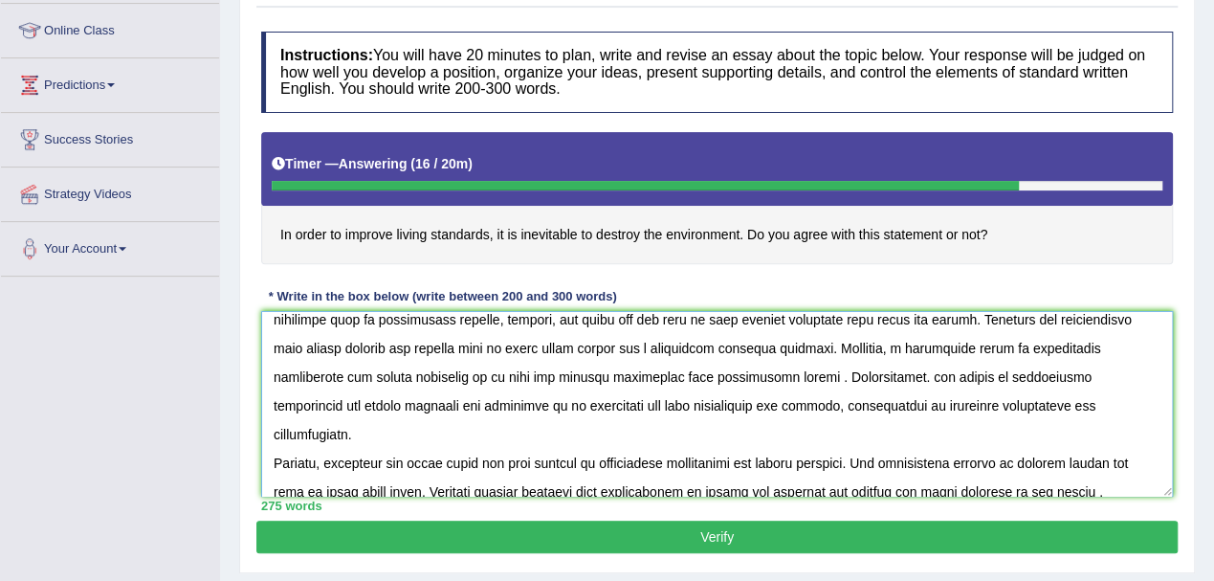
click at [426, 463] on textarea at bounding box center [717, 404] width 912 height 186
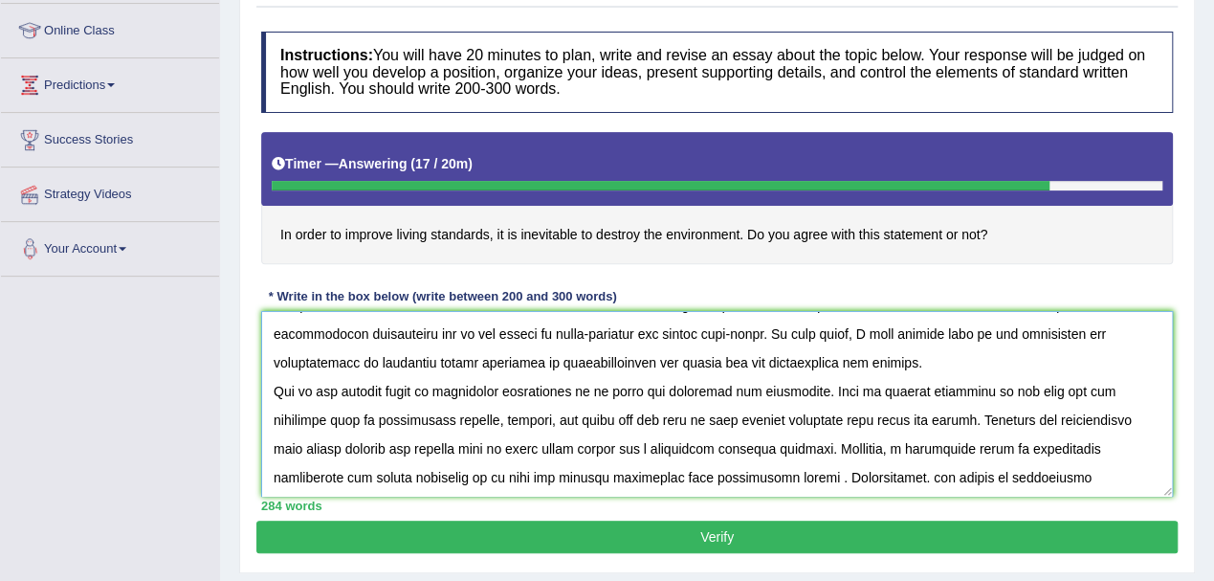
scroll to position [0, 0]
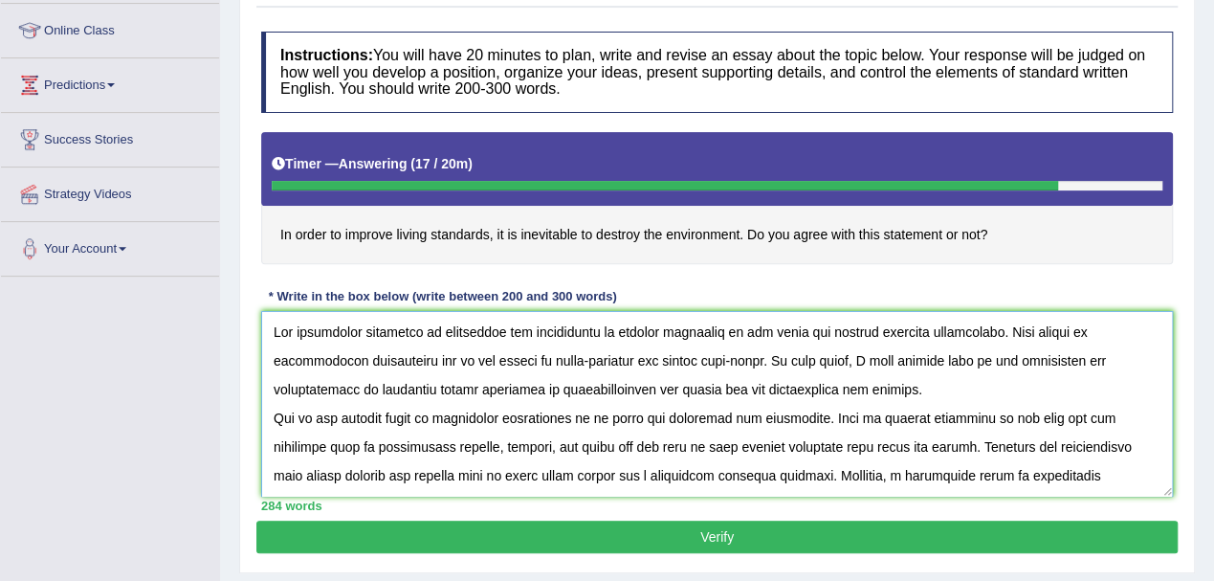
click at [668, 329] on textarea at bounding box center [717, 404] width 912 height 186
click at [1056, 360] on textarea at bounding box center [717, 404] width 912 height 186
click at [1145, 361] on textarea at bounding box center [717, 404] width 912 height 186
click at [641, 415] on textarea at bounding box center [717, 404] width 912 height 186
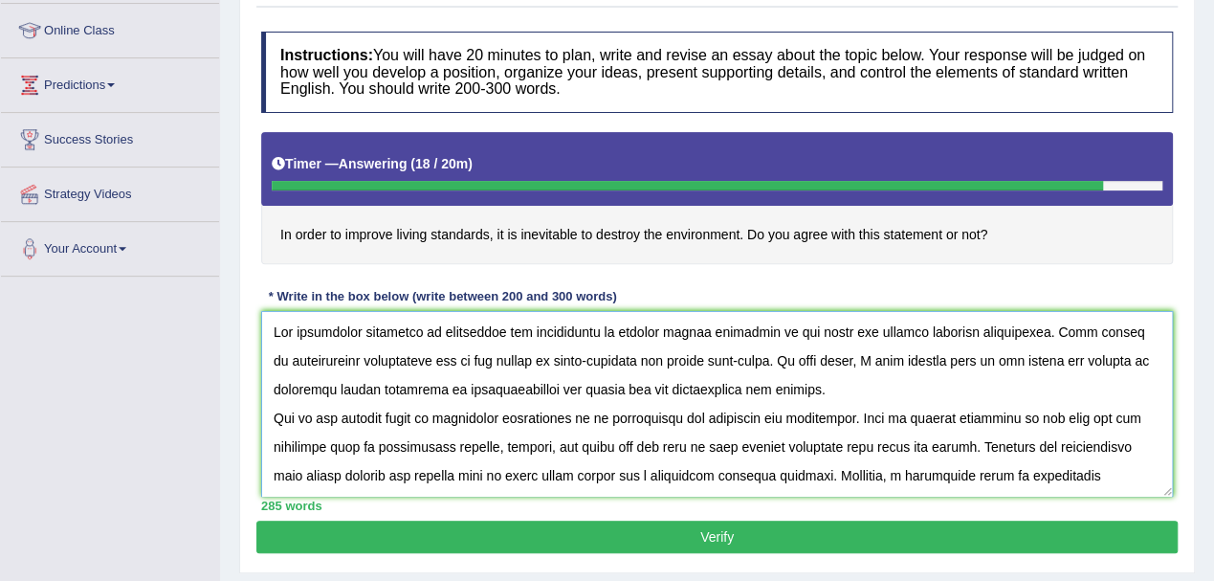
click at [762, 417] on textarea at bounding box center [717, 404] width 912 height 186
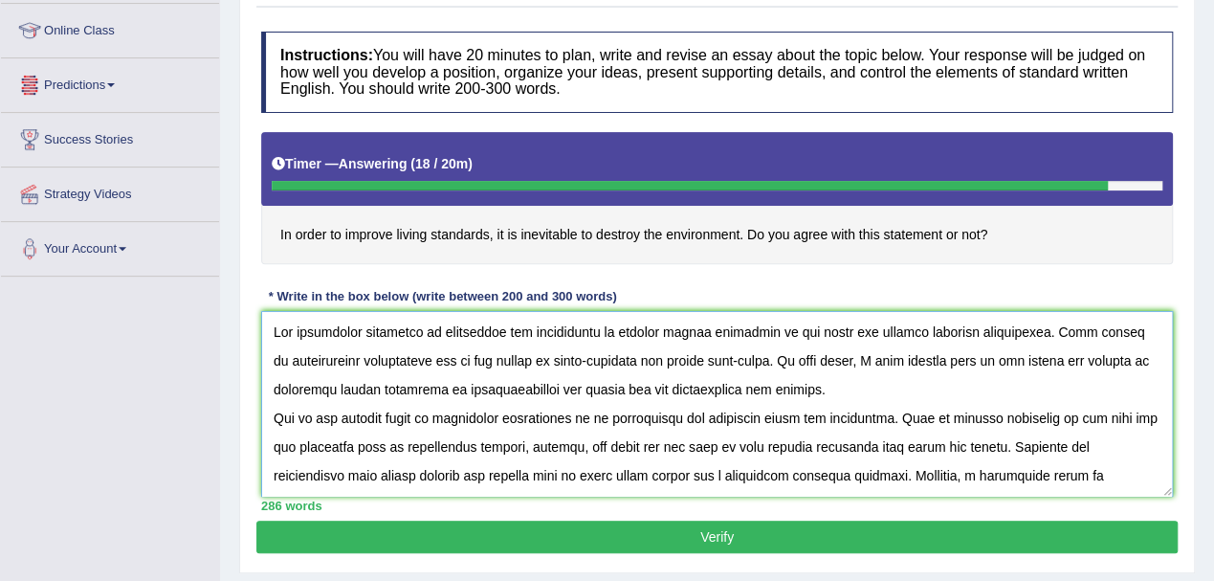
drag, startPoint x: 894, startPoint y: 416, endPoint x: 892, endPoint y: 465, distance: 48.8
click at [894, 417] on textarea at bounding box center [717, 404] width 912 height 186
click at [888, 417] on textarea at bounding box center [717, 404] width 912 height 186
click at [892, 416] on textarea at bounding box center [717, 404] width 912 height 186
click at [594, 418] on textarea at bounding box center [717, 404] width 912 height 186
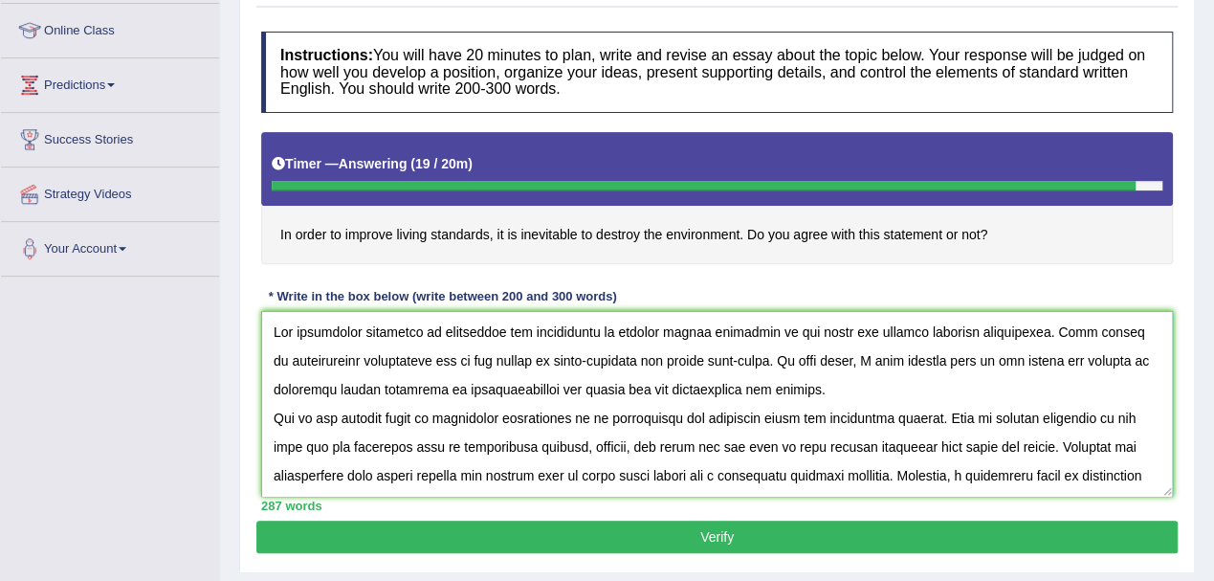
click at [722, 475] on textarea at bounding box center [717, 404] width 912 height 186
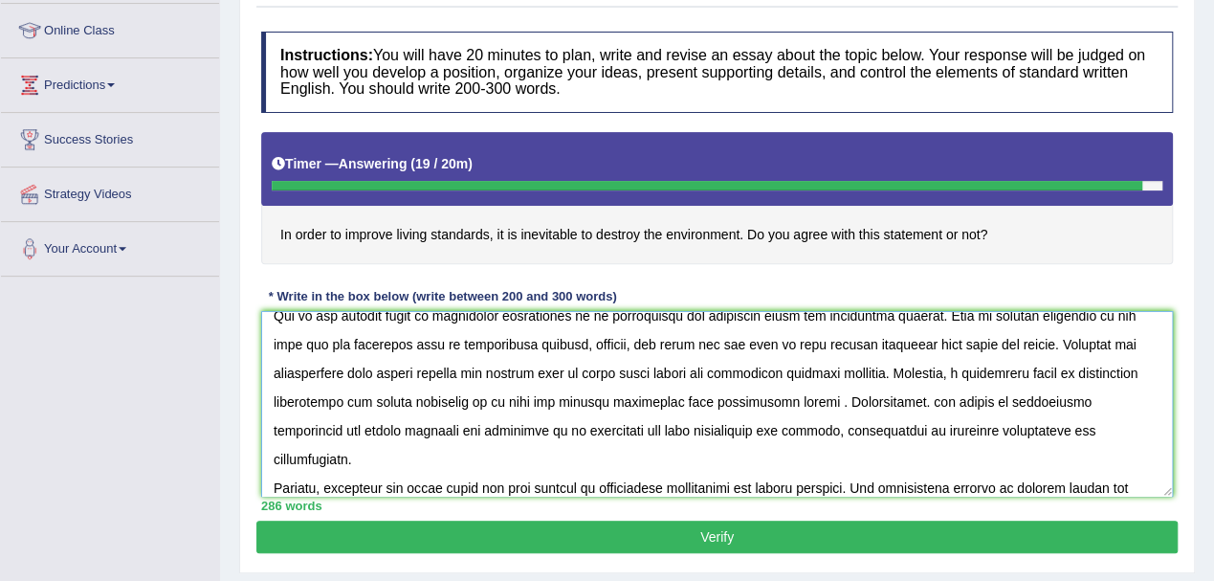
scroll to position [111, 0]
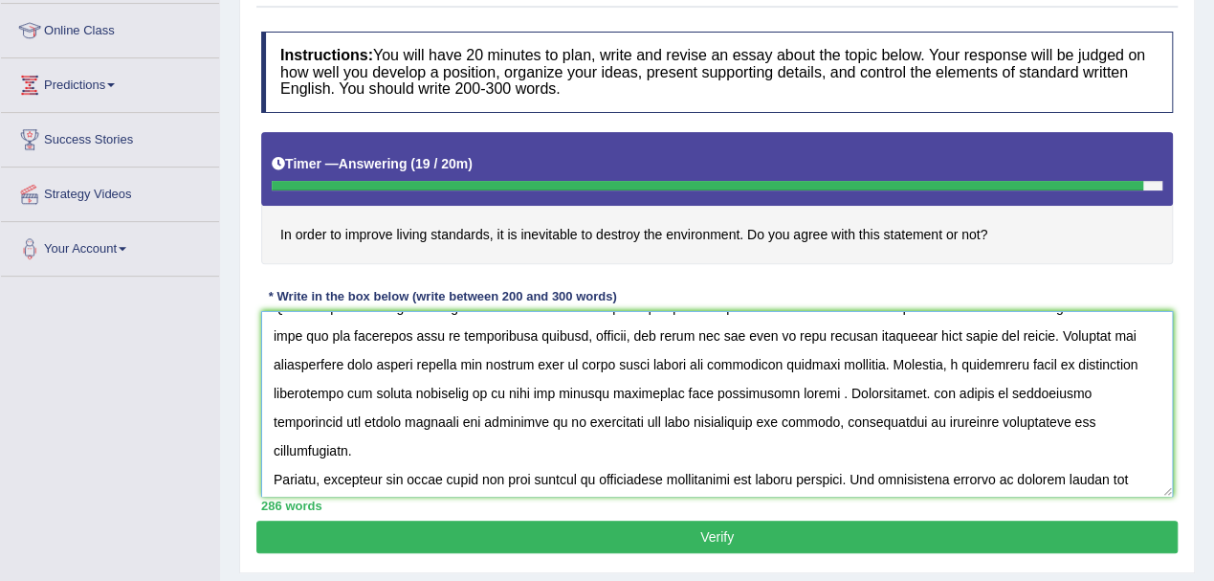
click at [965, 364] on textarea at bounding box center [717, 404] width 912 height 186
click at [532, 394] on textarea at bounding box center [717, 404] width 912 height 186
click at [456, 421] on textarea at bounding box center [717, 404] width 912 height 186
type textarea "The increasing influence of destroying the environment to improve living standa…"
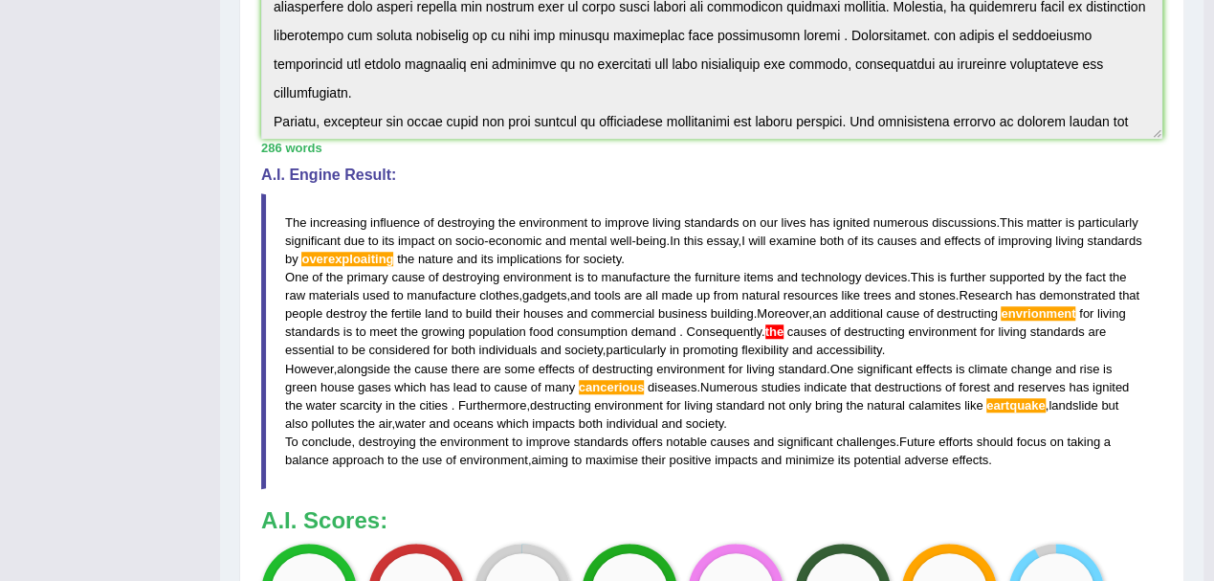
scroll to position [695, 0]
